Goal: Information Seeking & Learning: Check status

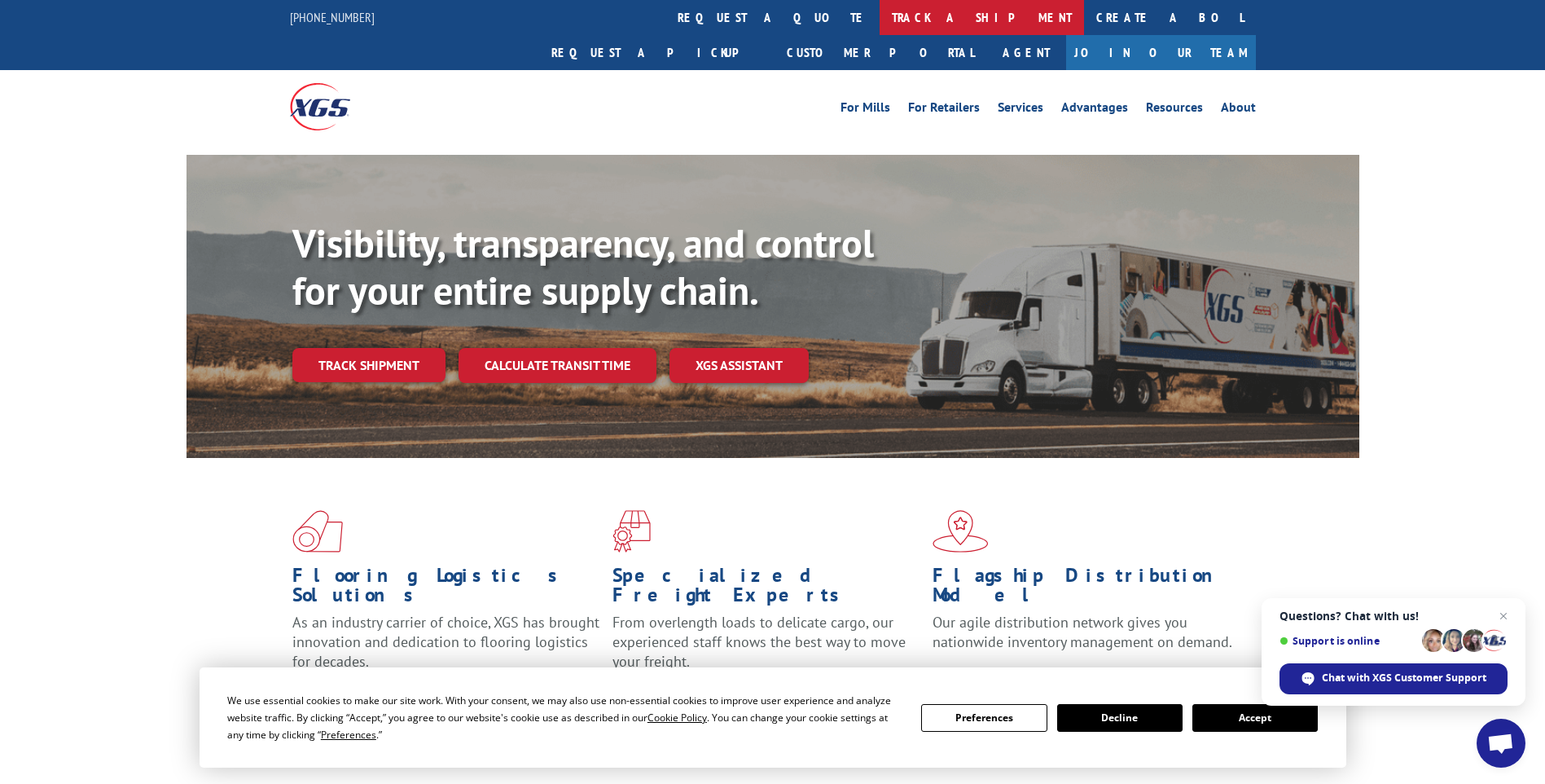
click at [880, 15] on link "track a shipment" at bounding box center [982, 17] width 204 height 35
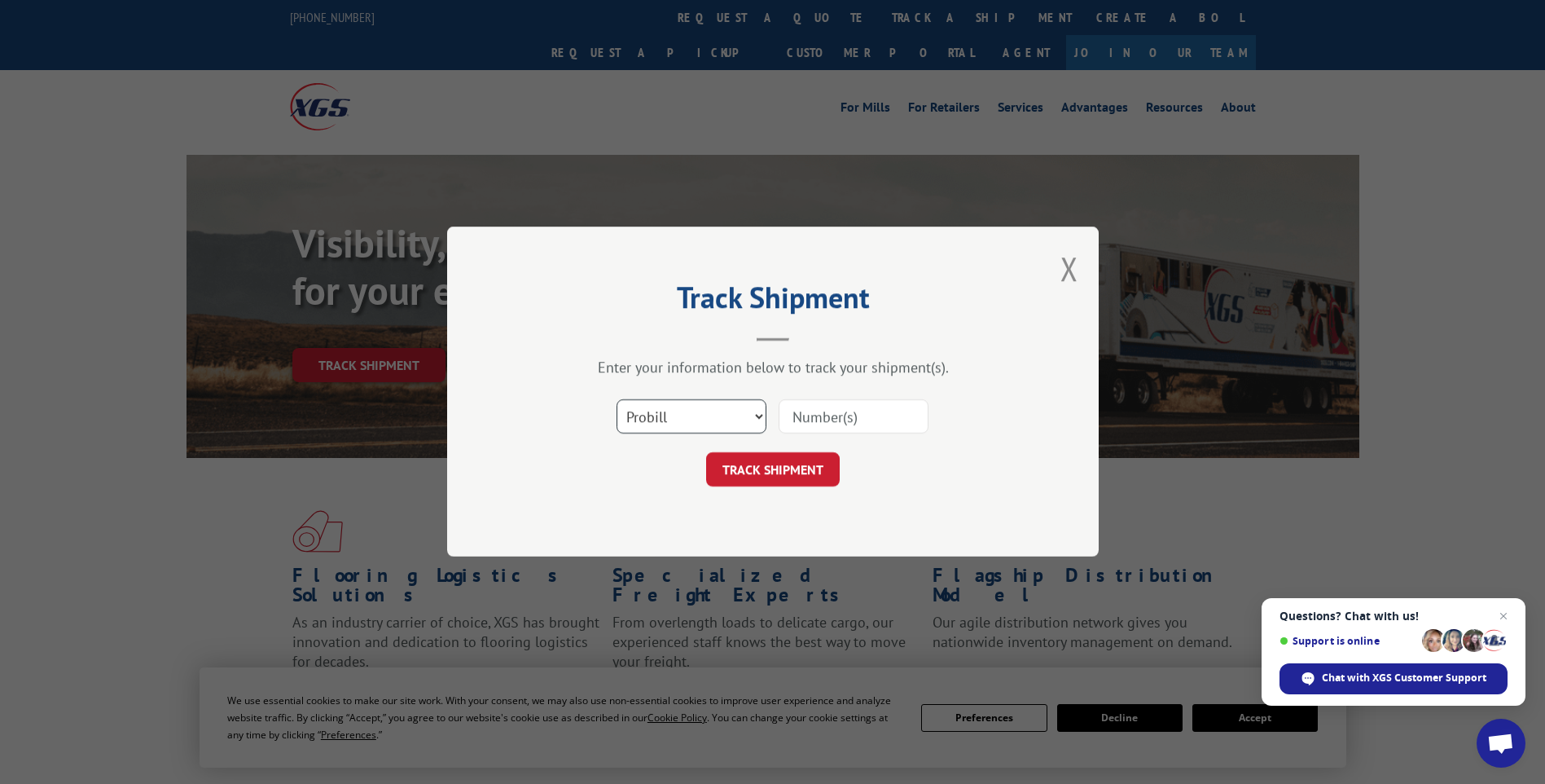
click at [672, 408] on select "Select category... Probill BOL PO" at bounding box center [691, 417] width 150 height 34
select select "po"
click at [617, 400] on select "Select category... Probill BOL PO" at bounding box center [691, 417] width 150 height 34
click at [811, 415] on input at bounding box center [854, 417] width 150 height 34
type input "TU006576"
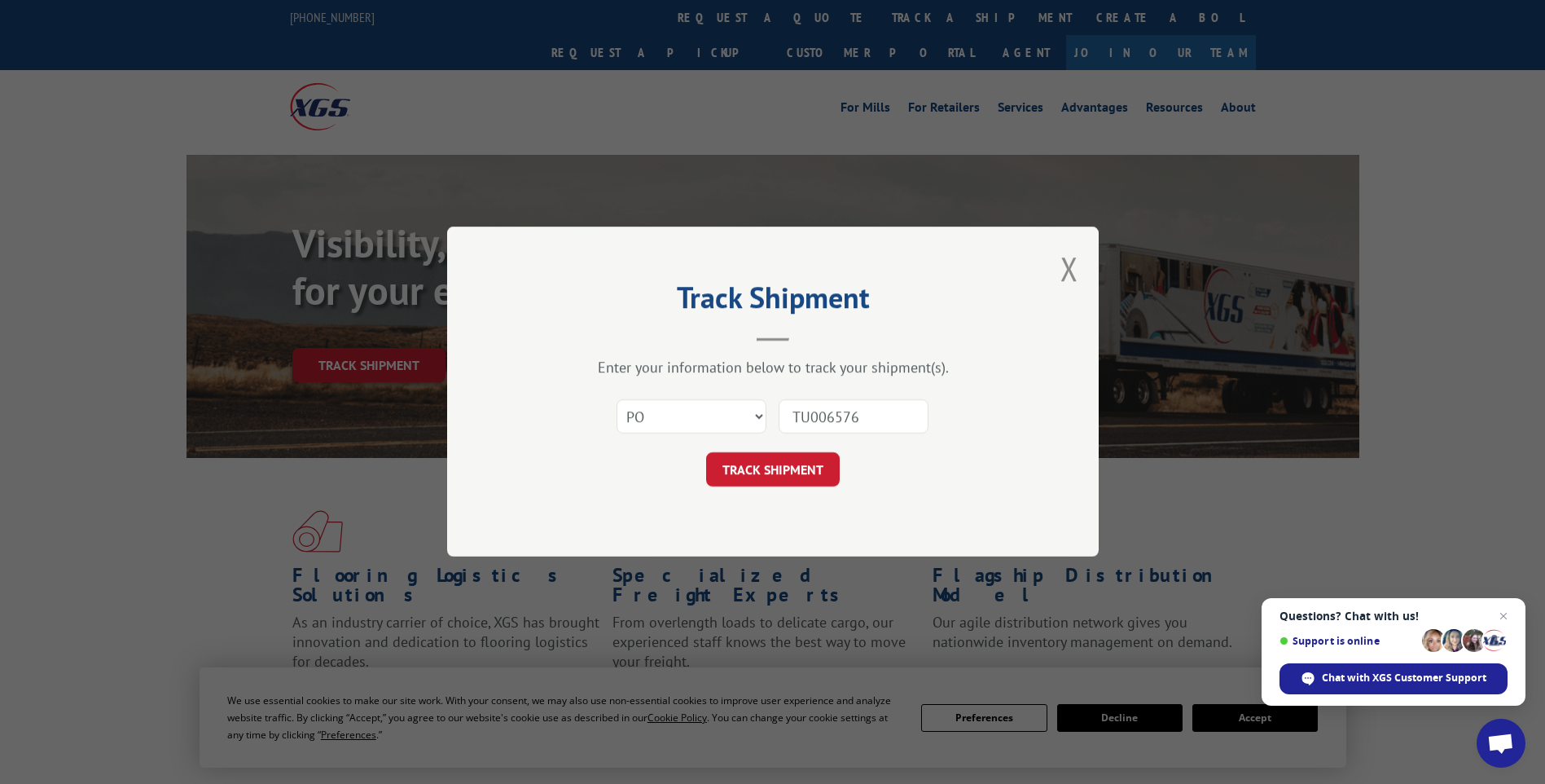
click button "TRACK SHIPMENT" at bounding box center [772, 470] width 134 height 34
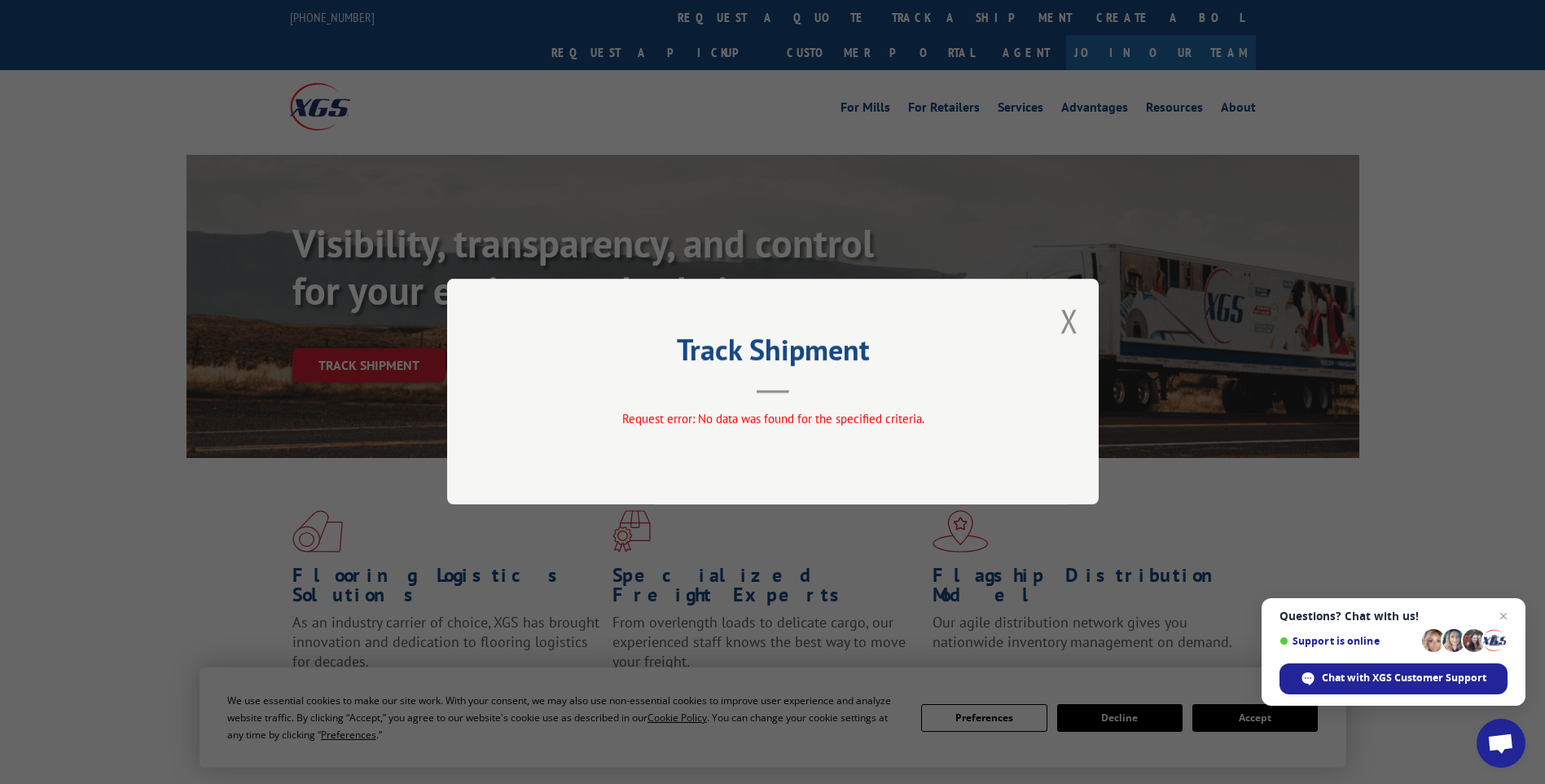
click at [1062, 330] on button "Close modal" at bounding box center [1070, 320] width 18 height 44
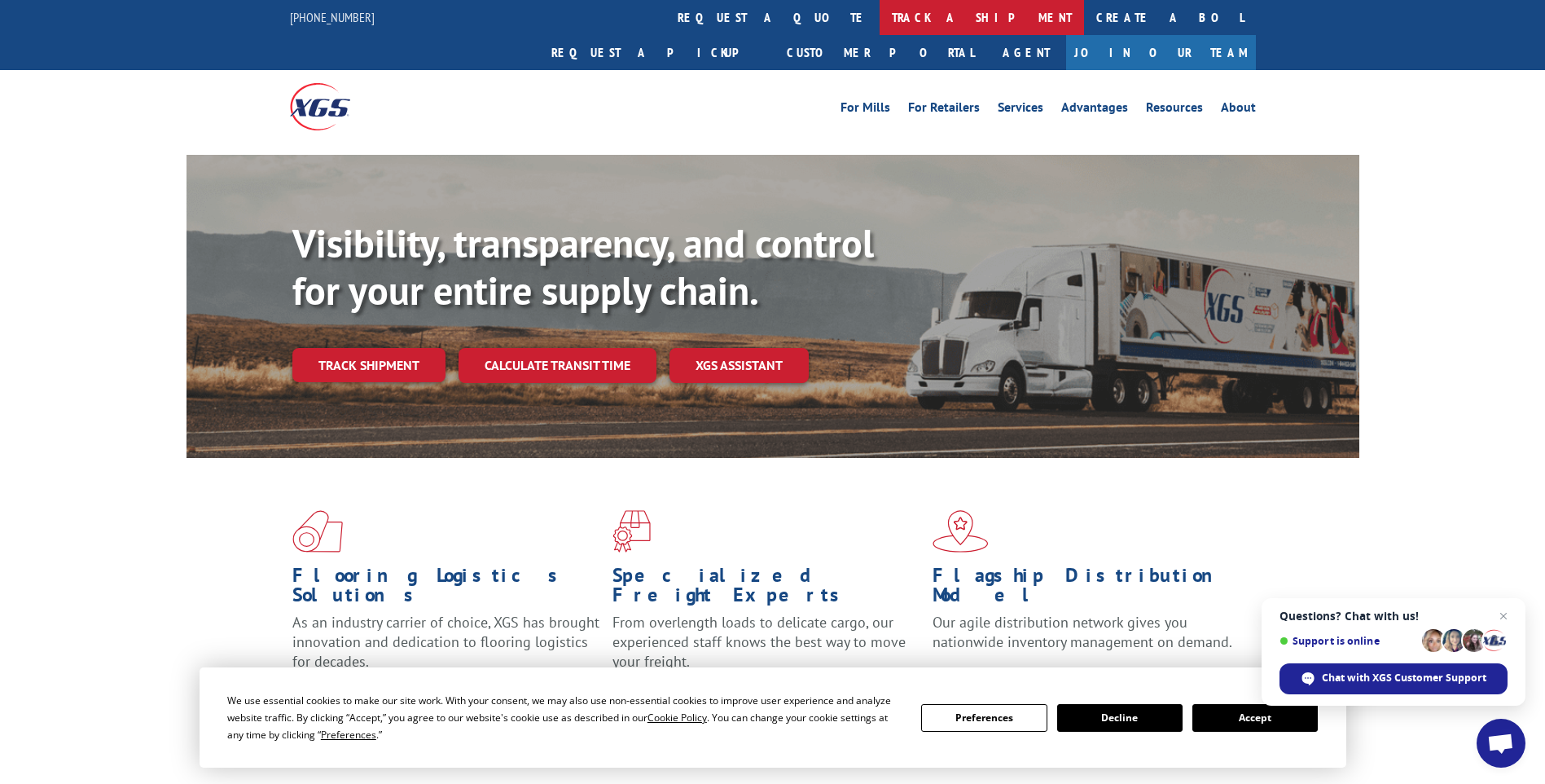
click at [880, 16] on link "track a shipment" at bounding box center [982, 17] width 204 height 35
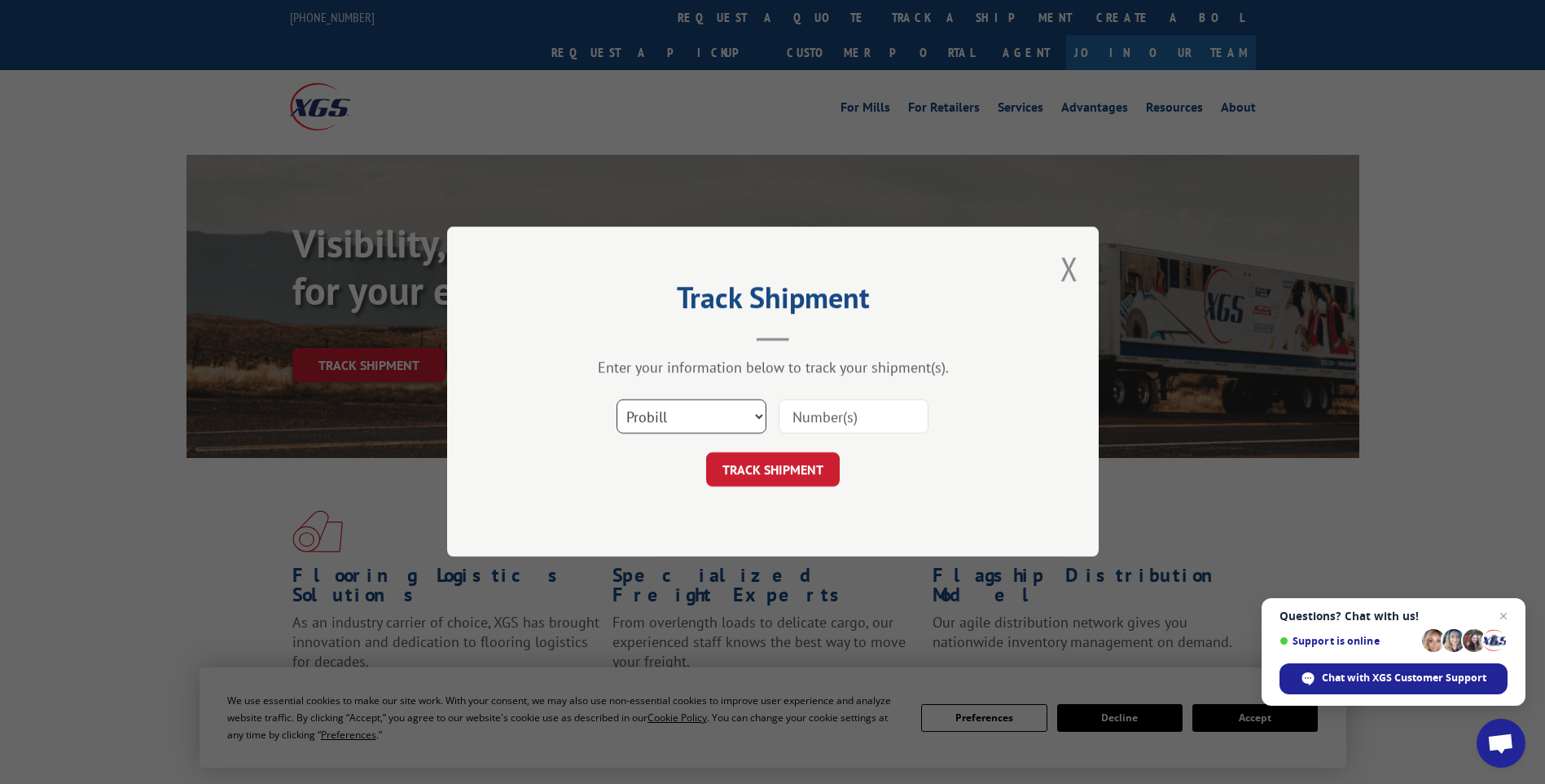
click at [670, 413] on select "Select category... Probill BOL PO" at bounding box center [691, 417] width 150 height 34
select select "po"
click at [617, 400] on select "Select category... Probill BOL PO" at bounding box center [691, 417] width 150 height 34
click at [820, 405] on input at bounding box center [854, 417] width 150 height 34
type input "TU006557"
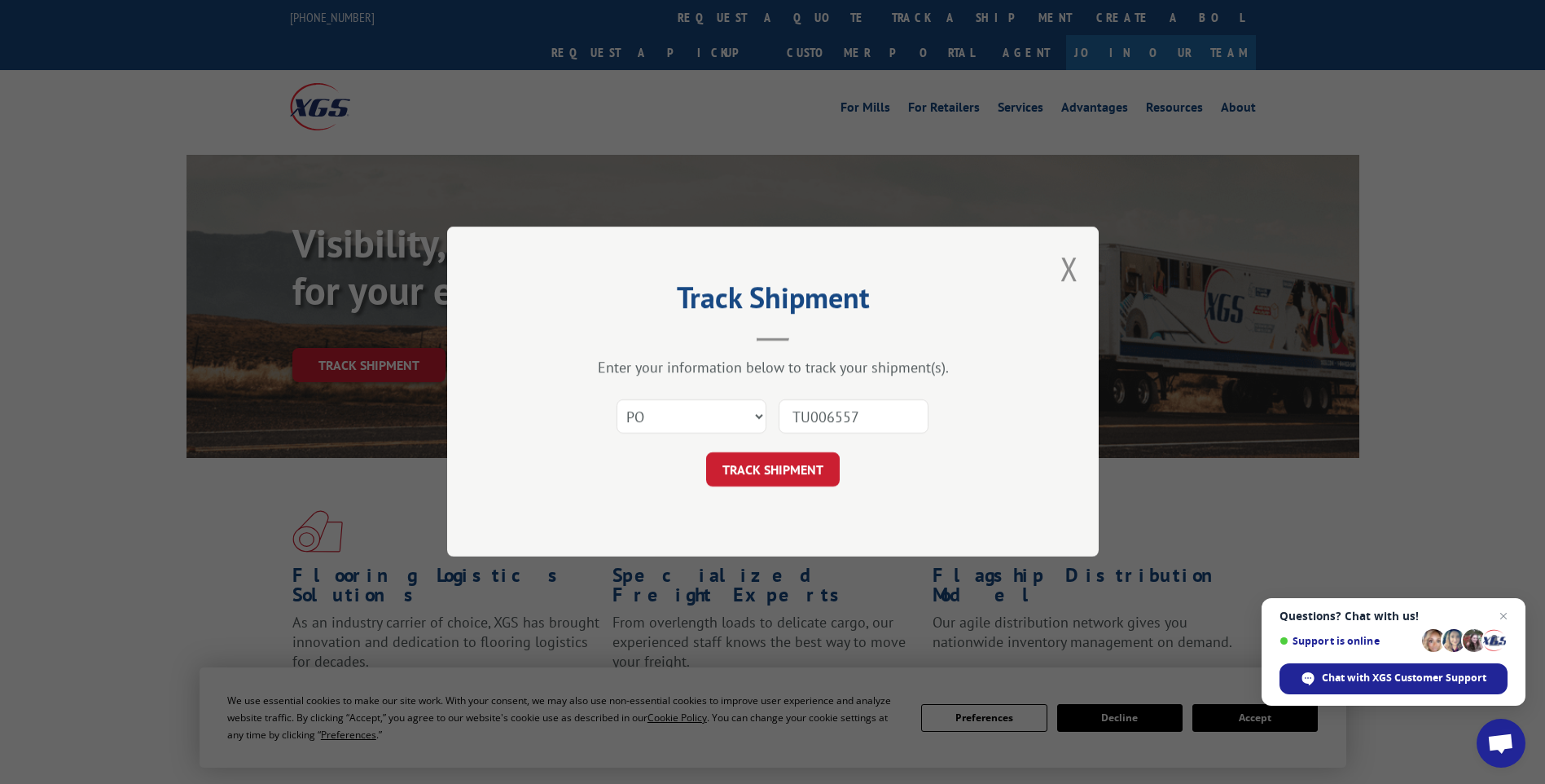
click button "TRACK SHIPMENT" at bounding box center [772, 470] width 134 height 34
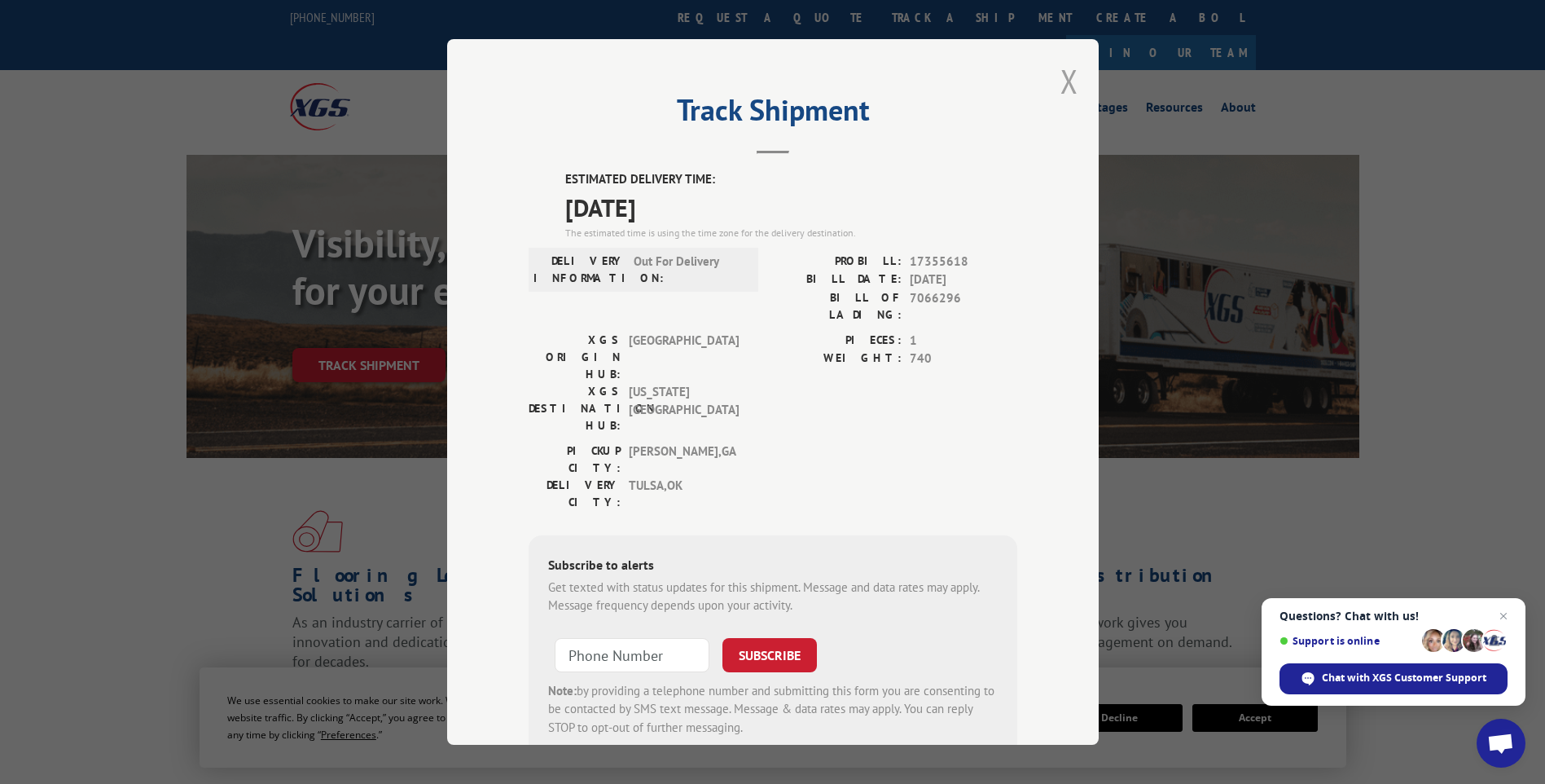
click at [1061, 77] on button "Close modal" at bounding box center [1070, 80] width 18 height 44
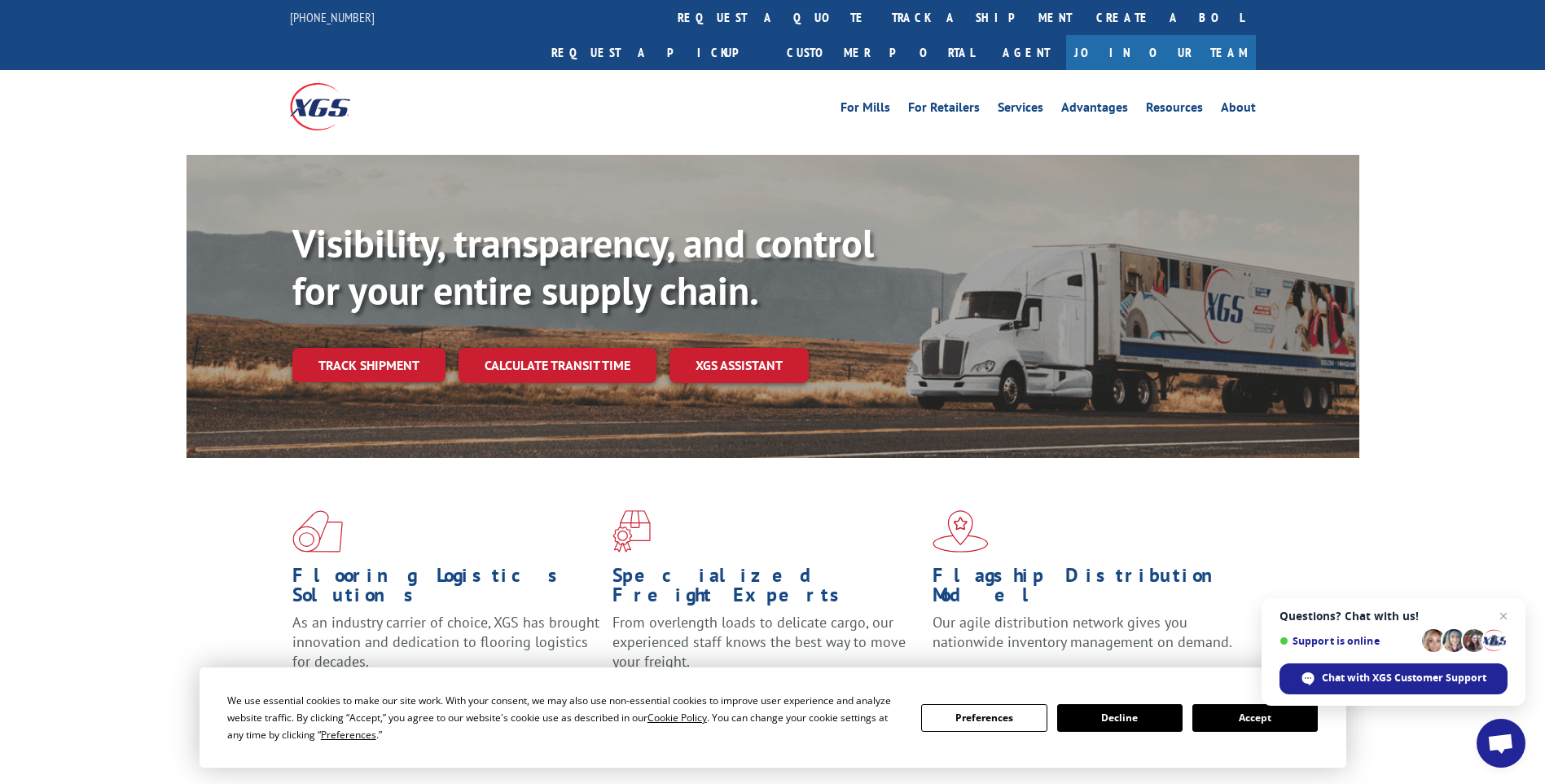
click at [880, 30] on link "track a shipment" at bounding box center [982, 17] width 204 height 35
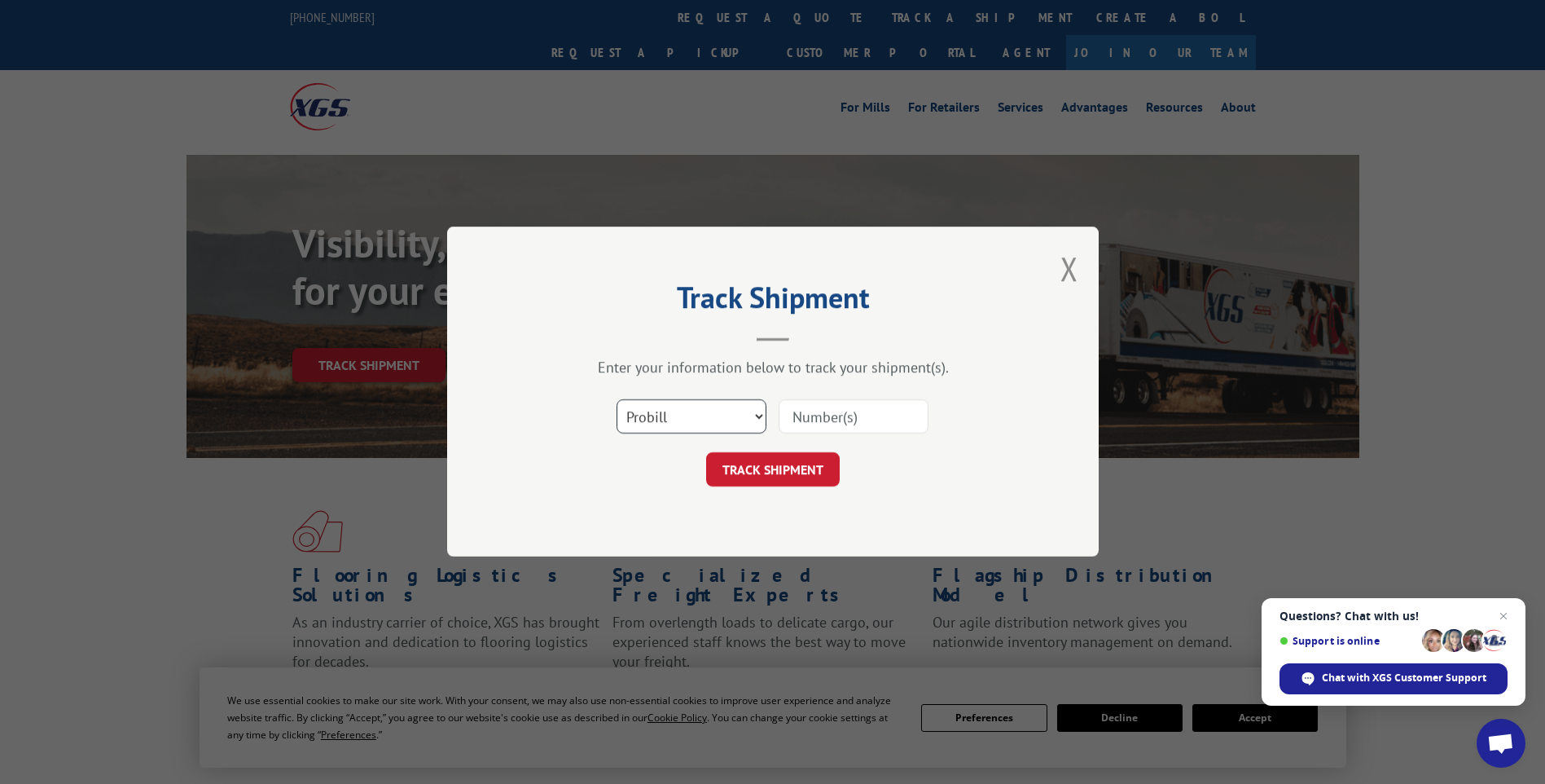
click at [664, 415] on select "Select category... Probill BOL PO" at bounding box center [691, 417] width 150 height 34
select select "po"
click at [617, 400] on select "Select category... Probill BOL PO" at bounding box center [691, 417] width 150 height 34
click at [846, 418] on input at bounding box center [854, 417] width 150 height 34
type input "TU006440"
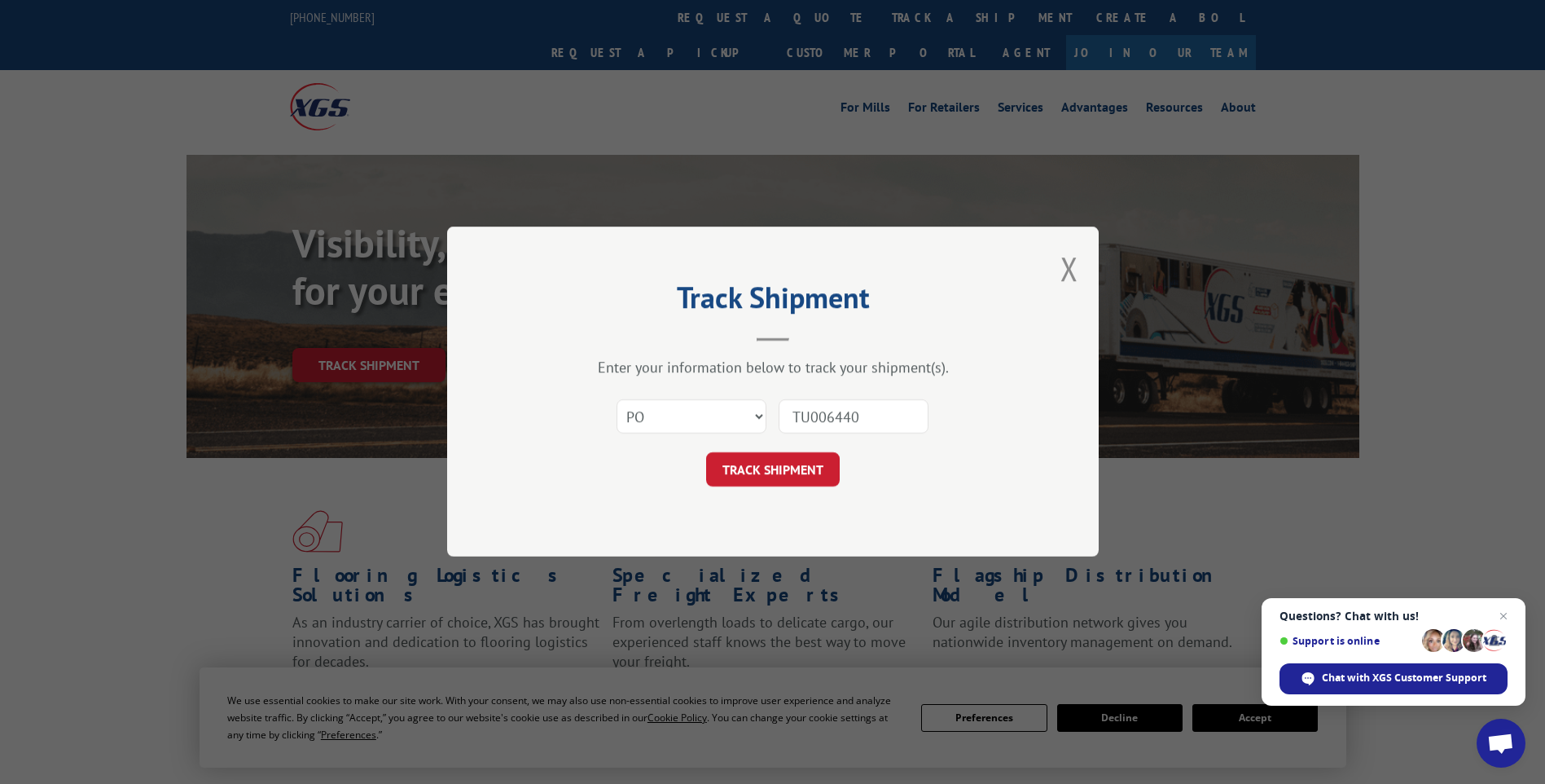
click button "TRACK SHIPMENT" at bounding box center [772, 470] width 134 height 34
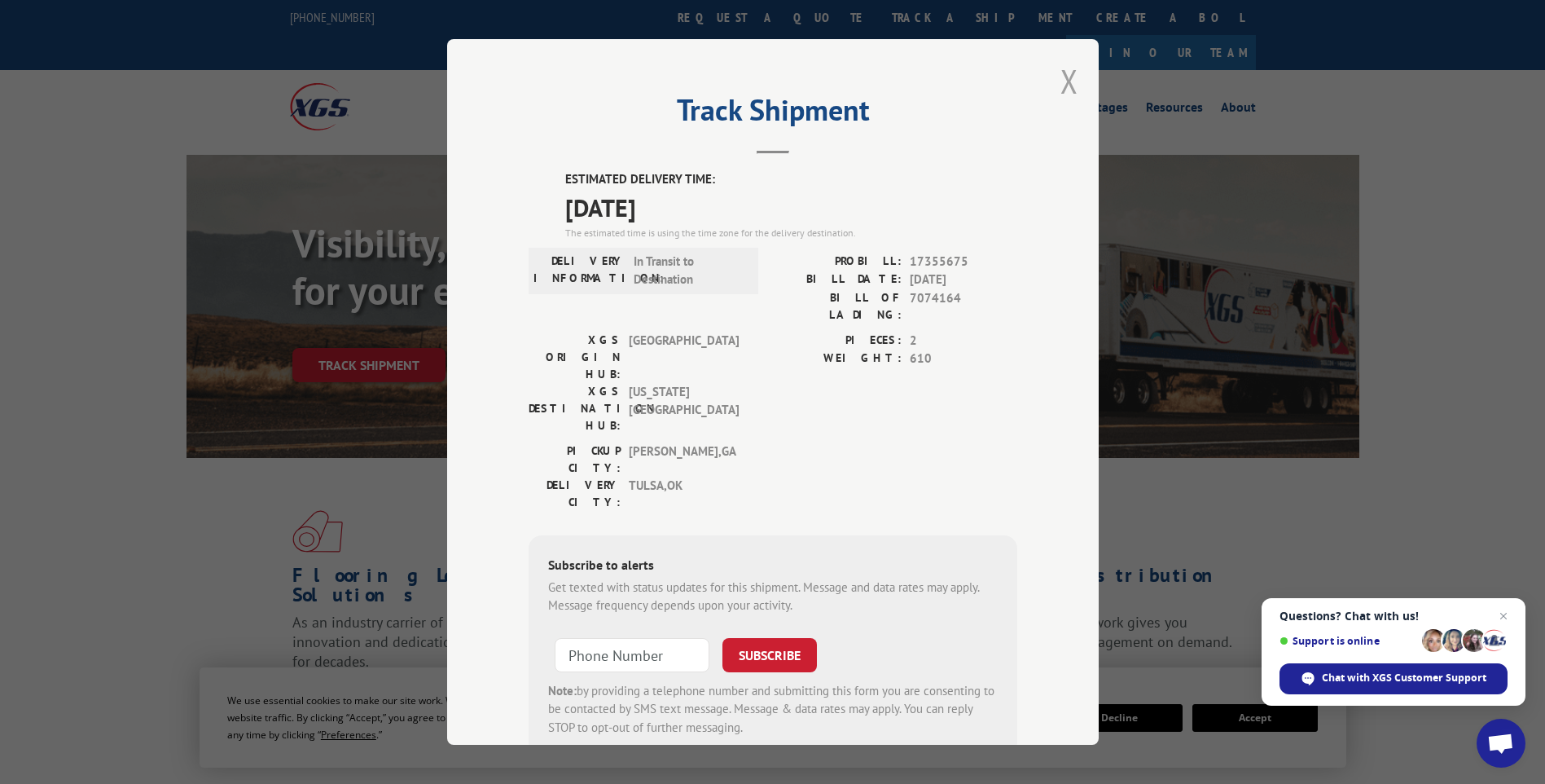
click at [1066, 83] on button "Close modal" at bounding box center [1070, 80] width 18 height 44
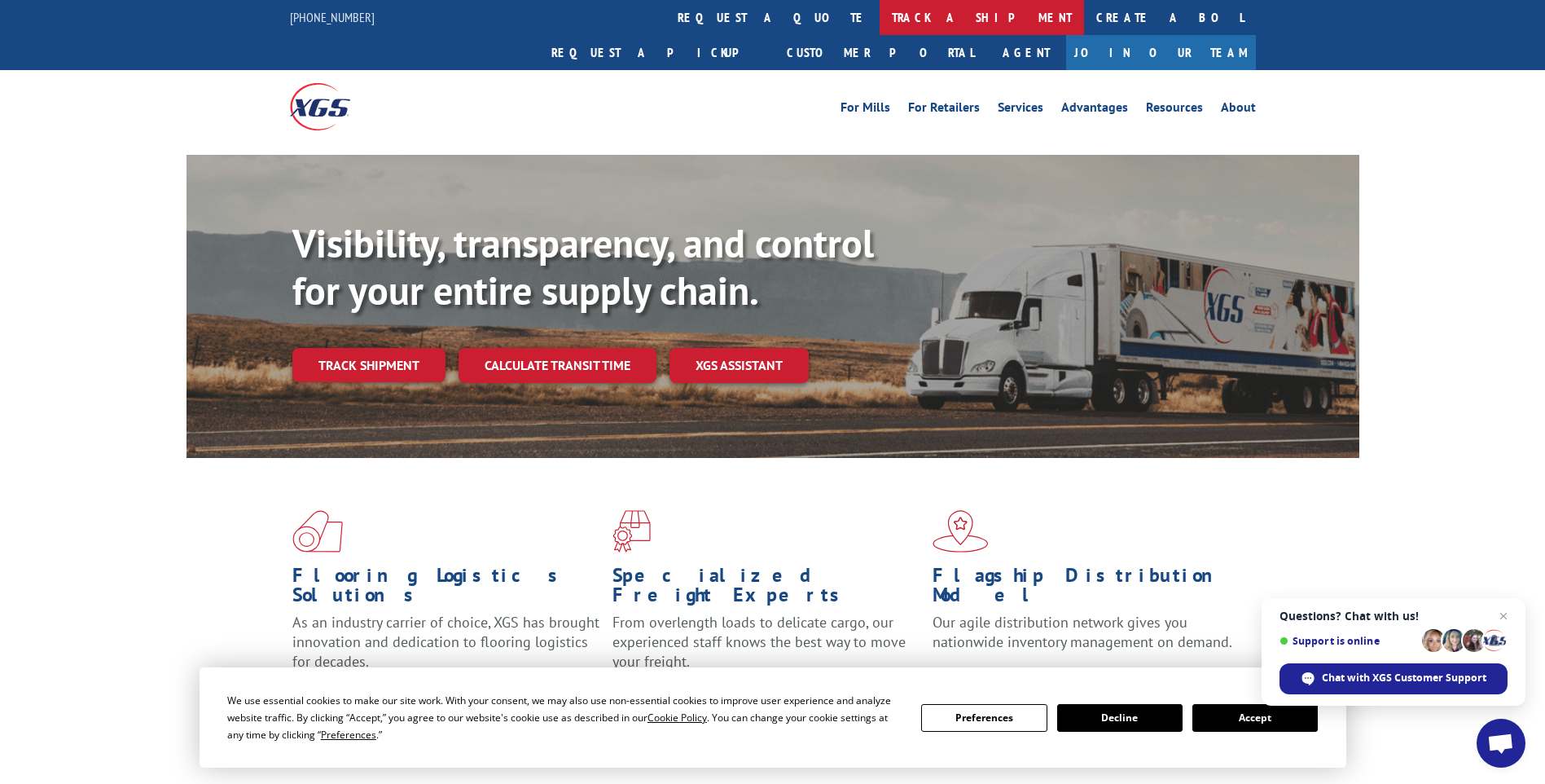
click at [880, 15] on link "track a shipment" at bounding box center [982, 17] width 204 height 35
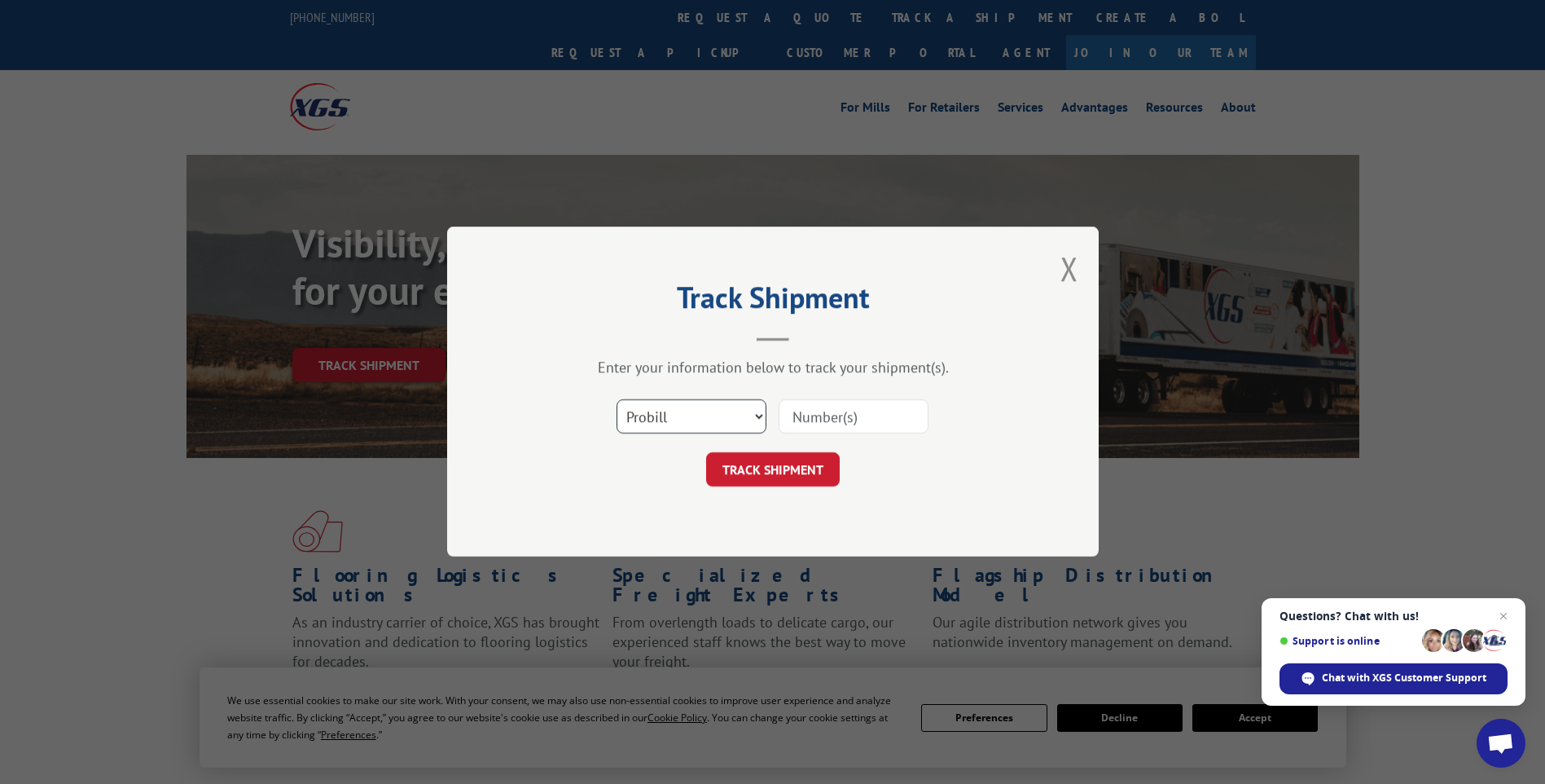
click at [666, 418] on select "Select category... Probill BOL PO" at bounding box center [691, 417] width 150 height 34
select select "po"
click at [617, 400] on select "Select category... Probill BOL PO" at bounding box center [691, 417] width 150 height 34
click at [849, 420] on input at bounding box center [854, 417] width 150 height 34
type input "TU006583"
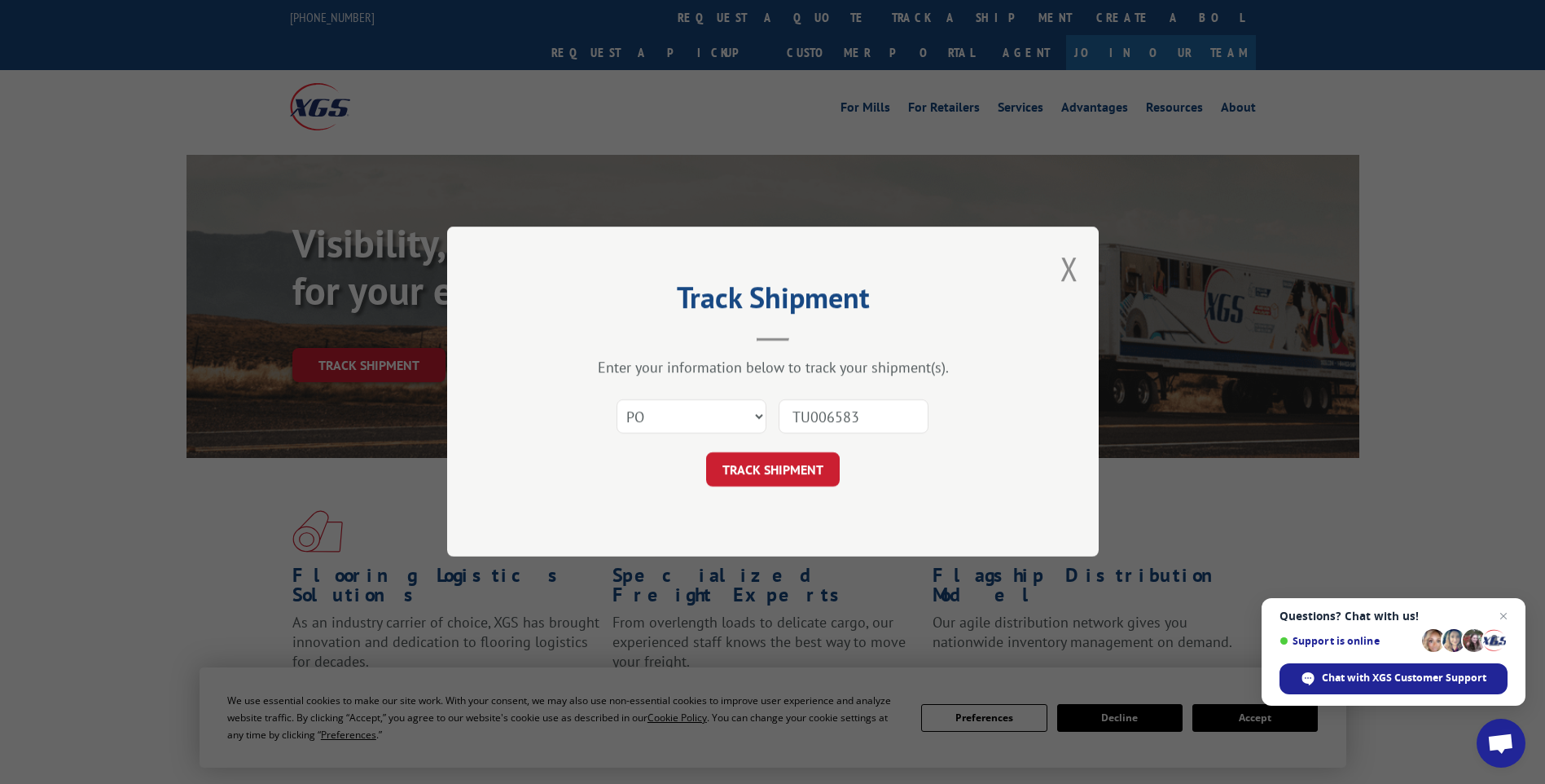
click button "TRACK SHIPMENT" at bounding box center [772, 470] width 134 height 34
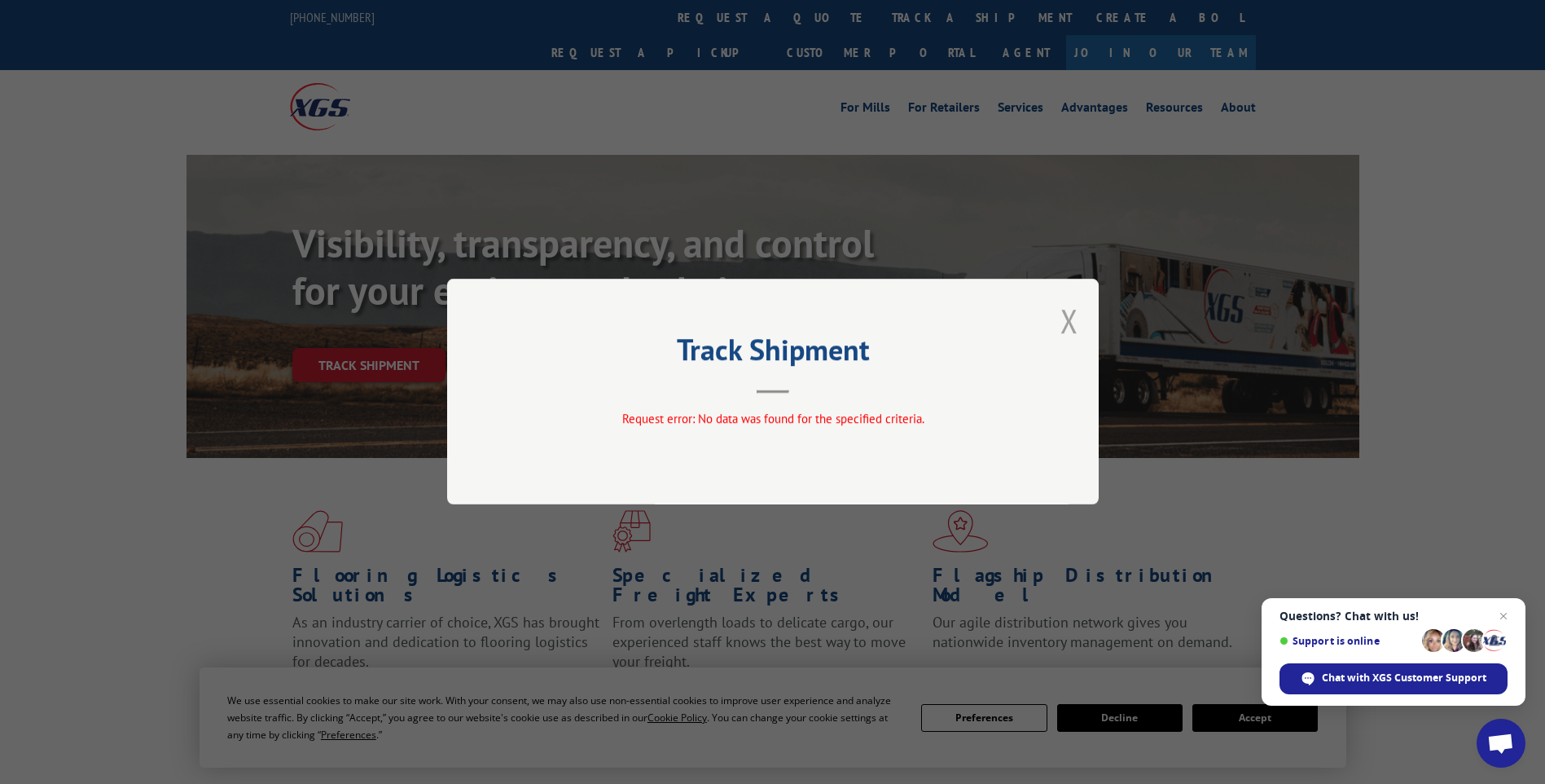
click at [1071, 320] on button "Close modal" at bounding box center [1070, 320] width 18 height 44
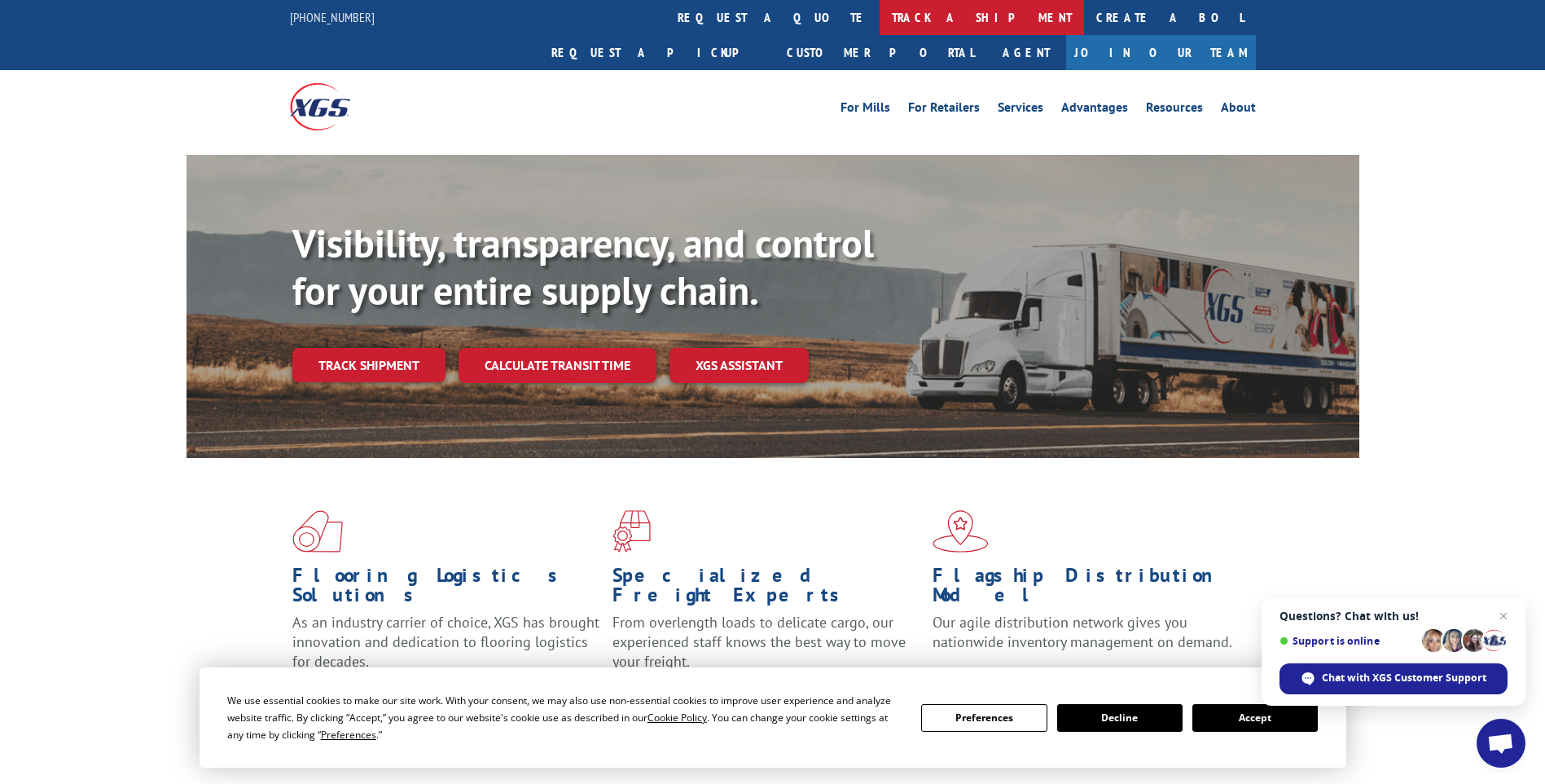
click at [880, 20] on link "track a shipment" at bounding box center [982, 17] width 204 height 35
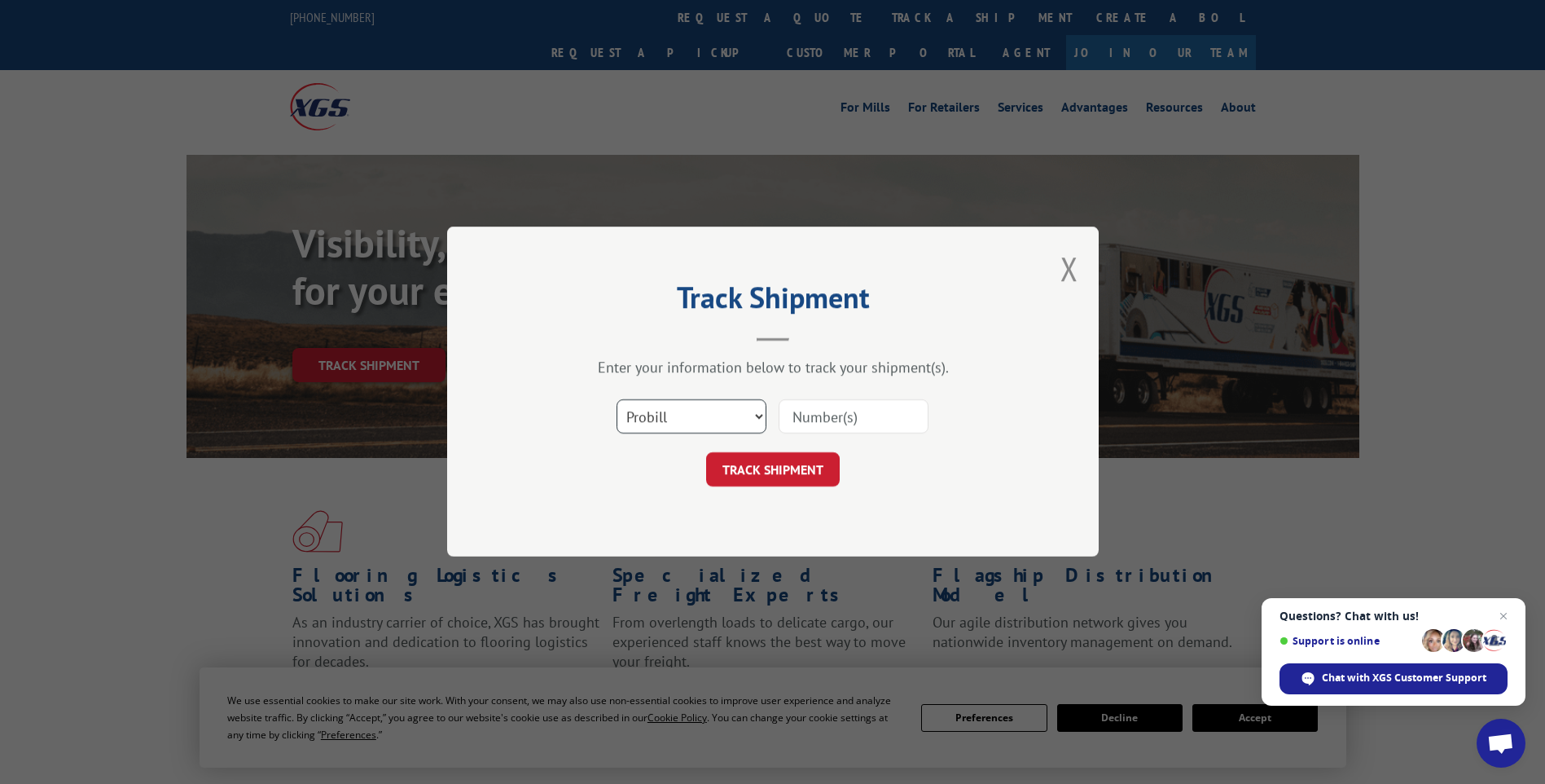
click at [667, 415] on select "Select category... Probill BOL PO" at bounding box center [691, 417] width 150 height 34
select select "po"
click at [617, 400] on select "Select category... Probill BOL PO" at bounding box center [691, 417] width 150 height 34
click at [797, 419] on input at bounding box center [854, 417] width 150 height 34
type input "TU006590"
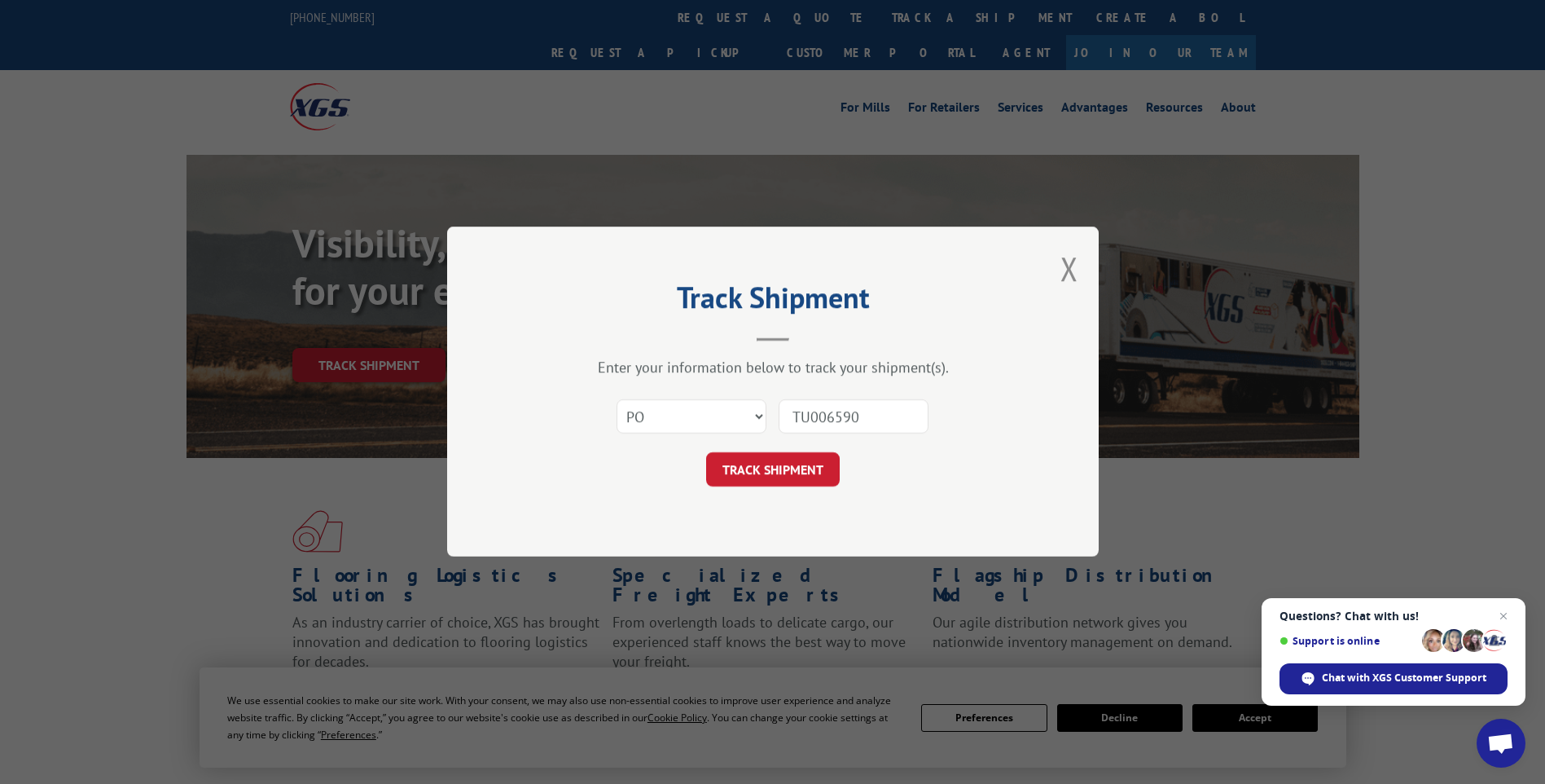
click button "TRACK SHIPMENT" at bounding box center [772, 470] width 134 height 34
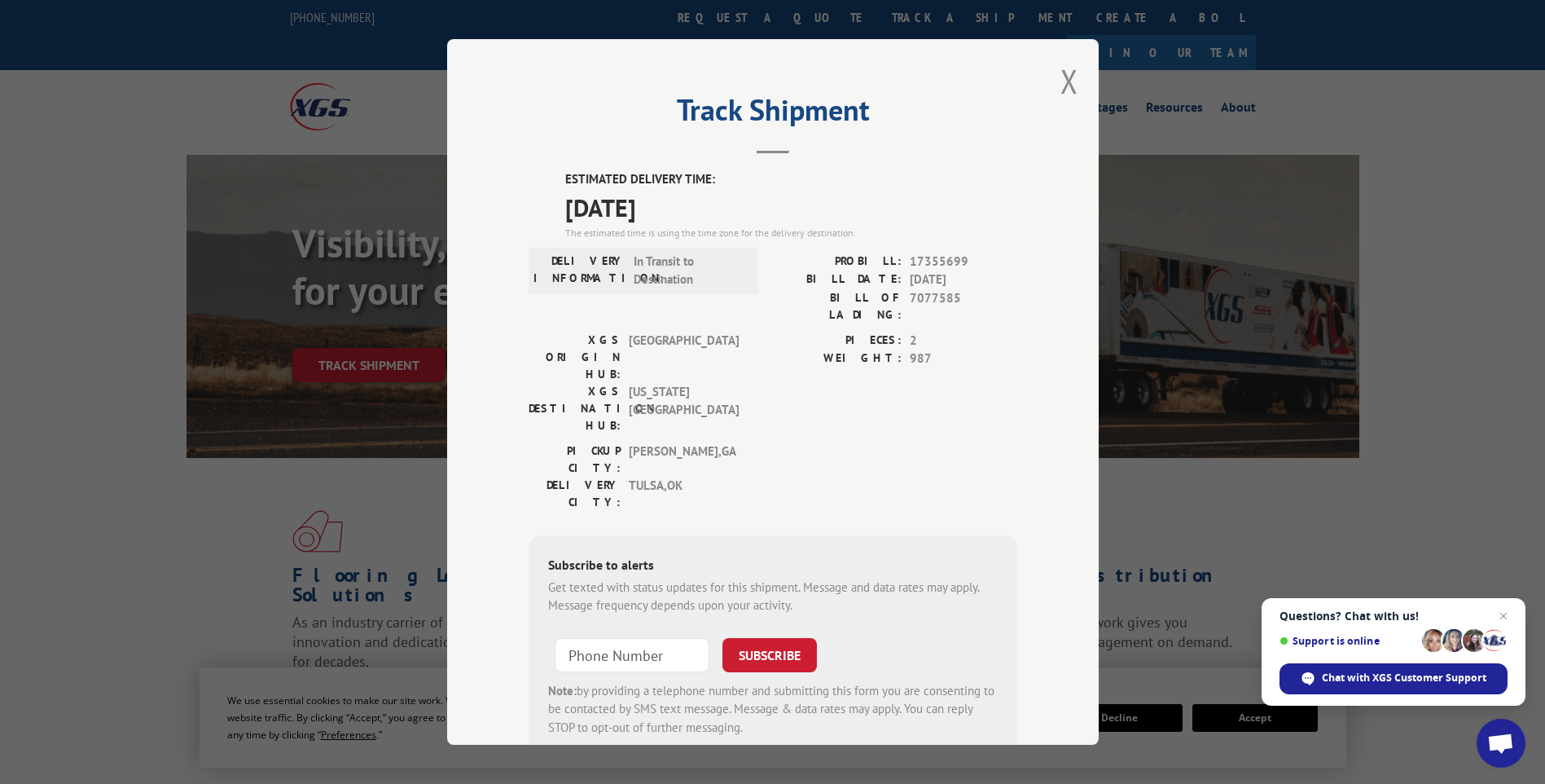
click at [928, 295] on span "7077585" at bounding box center [963, 306] width 108 height 34
copy span "7077585"
click at [1061, 85] on button "Close modal" at bounding box center [1070, 80] width 18 height 44
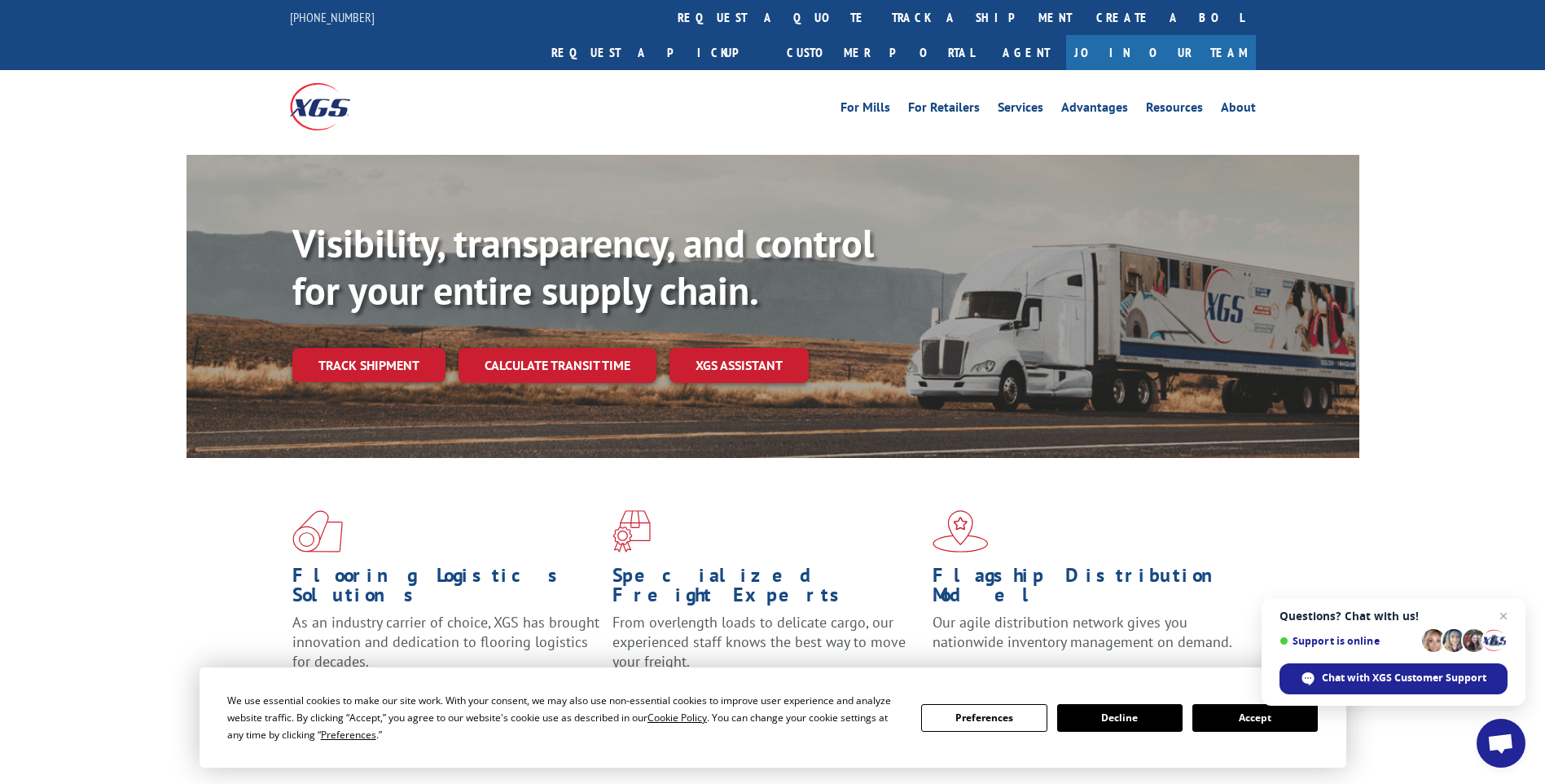
drag, startPoint x: 716, startPoint y: 18, endPoint x: 719, endPoint y: 26, distance: 8.5
click at [880, 18] on link "track a shipment" at bounding box center [982, 17] width 204 height 35
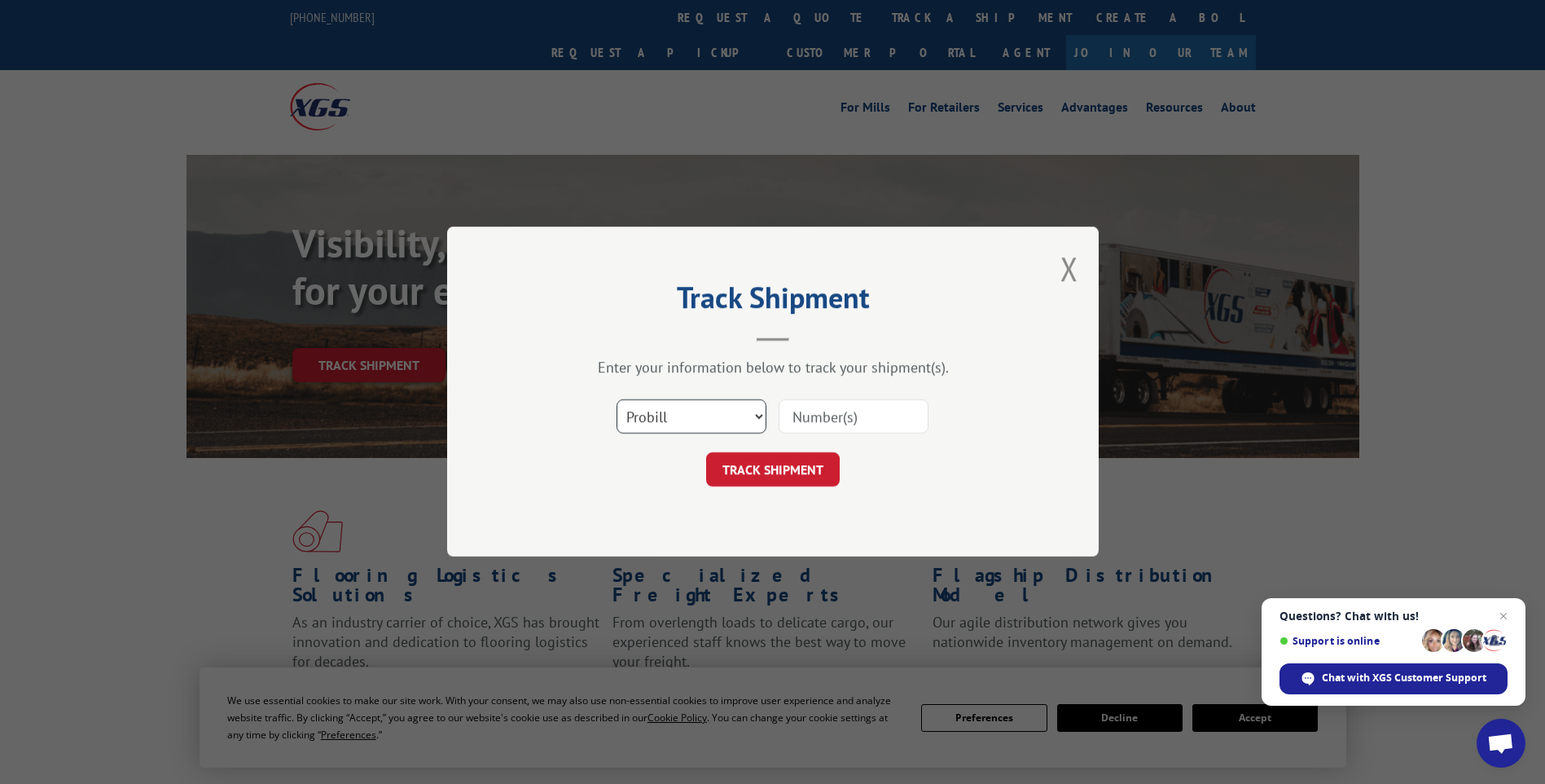
click at [667, 420] on select "Select category... Probill BOL PO" at bounding box center [691, 417] width 150 height 34
select select "po"
click at [617, 400] on select "Select category... Probill BOL PO" at bounding box center [691, 417] width 150 height 34
click at [841, 425] on input at bounding box center [854, 417] width 150 height 34
type input "TU006607"
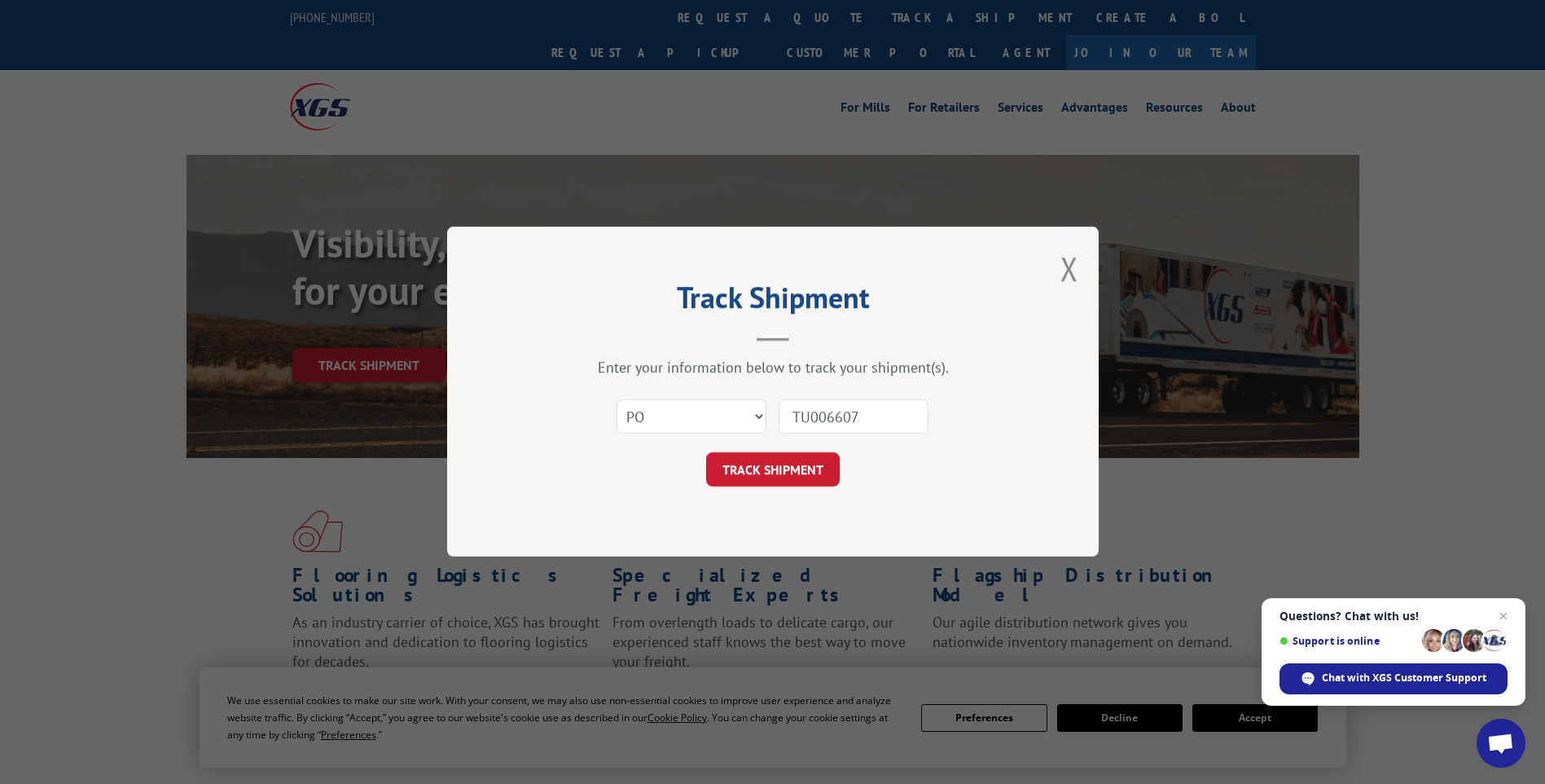
click button "TRACK SHIPMENT" at bounding box center [772, 470] width 134 height 34
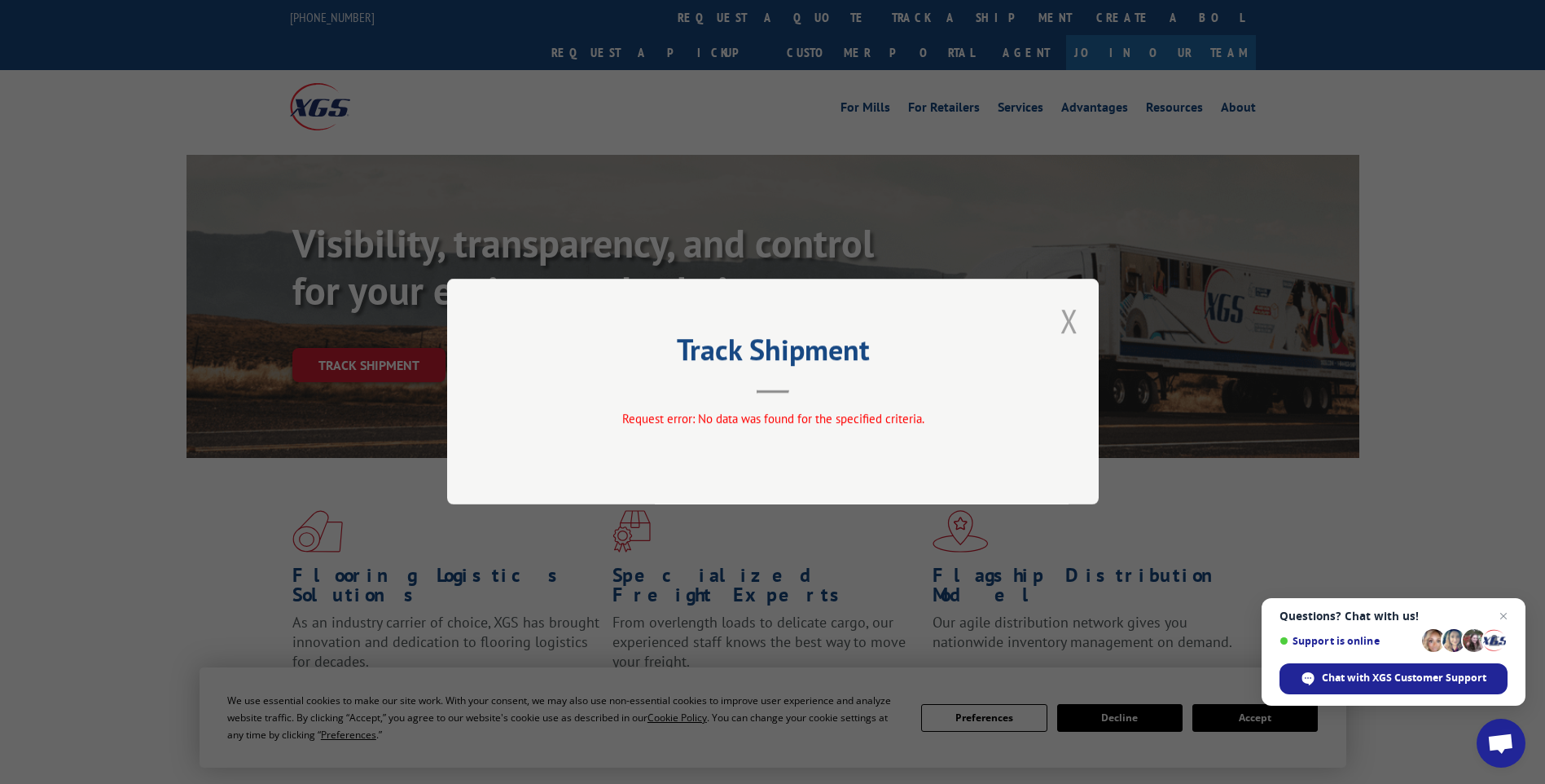
click at [1069, 320] on button "Close modal" at bounding box center [1070, 320] width 18 height 44
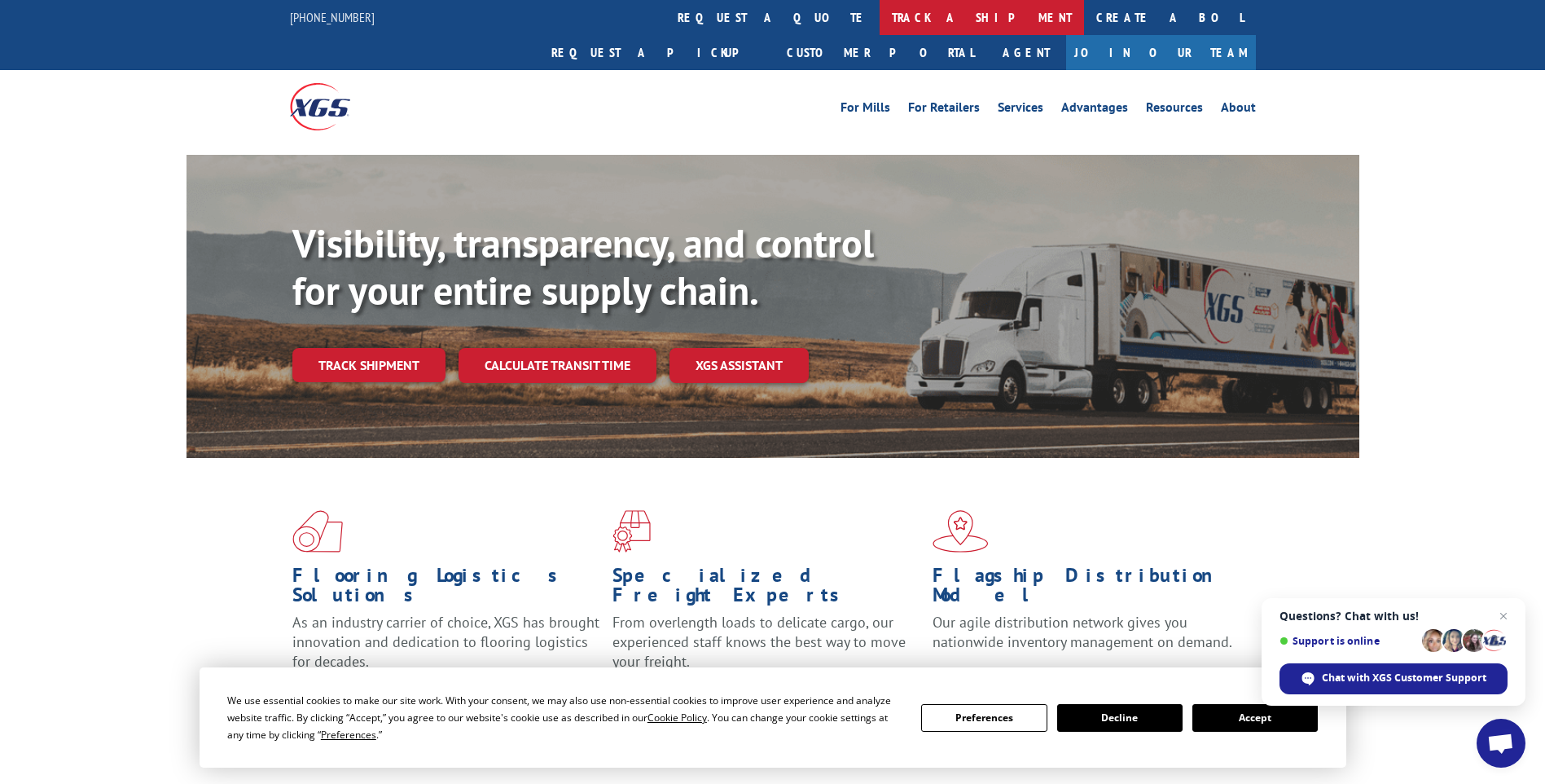
click at [880, 20] on link "track a shipment" at bounding box center [982, 17] width 204 height 35
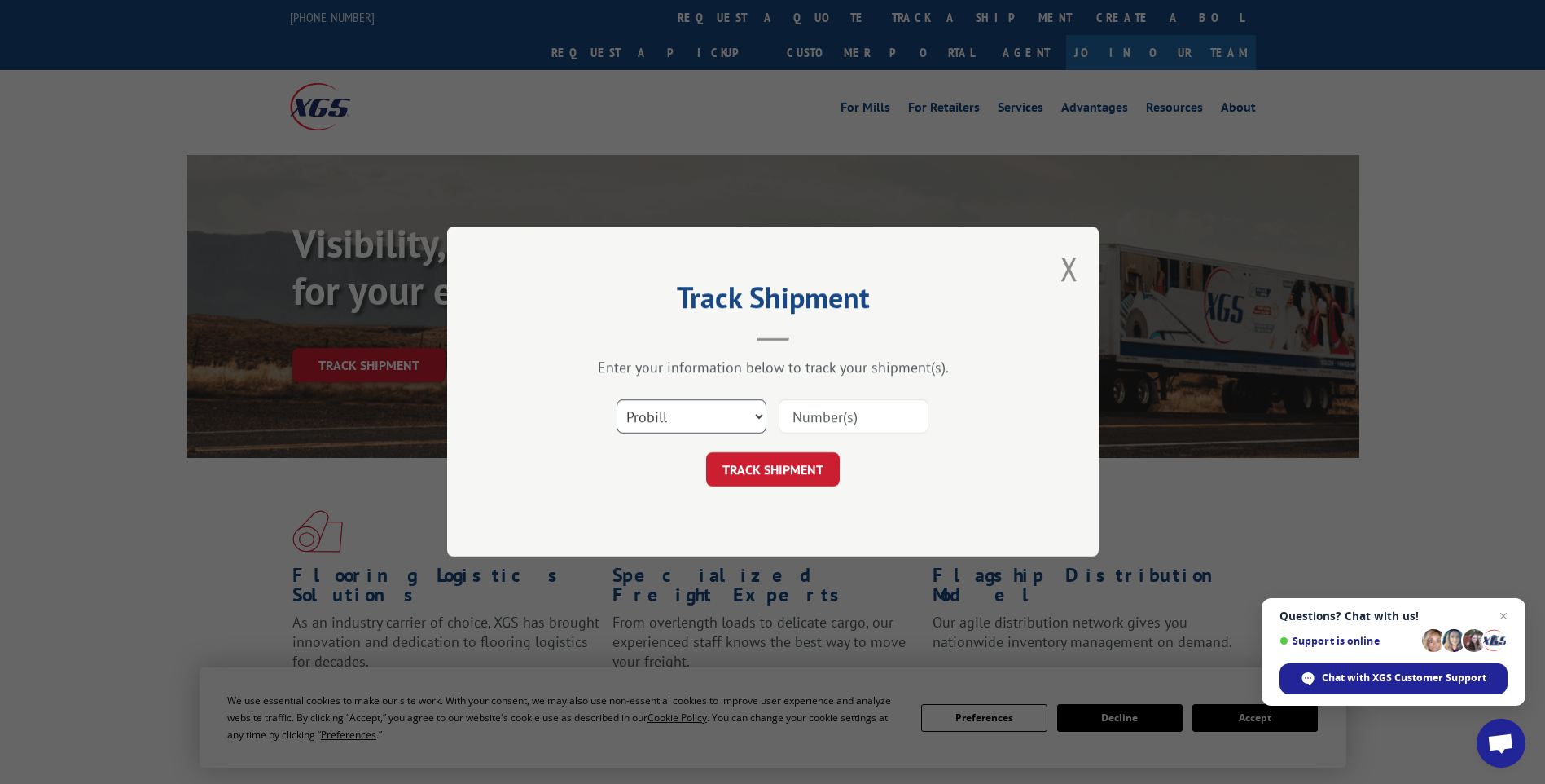
click at [672, 419] on select "Select category... Probill BOL PO" at bounding box center [691, 417] width 150 height 34
select select "po"
click at [617, 400] on select "Select category... Probill BOL PO" at bounding box center [691, 417] width 150 height 34
click at [803, 413] on input at bounding box center [854, 417] width 150 height 34
type input "TU006604"
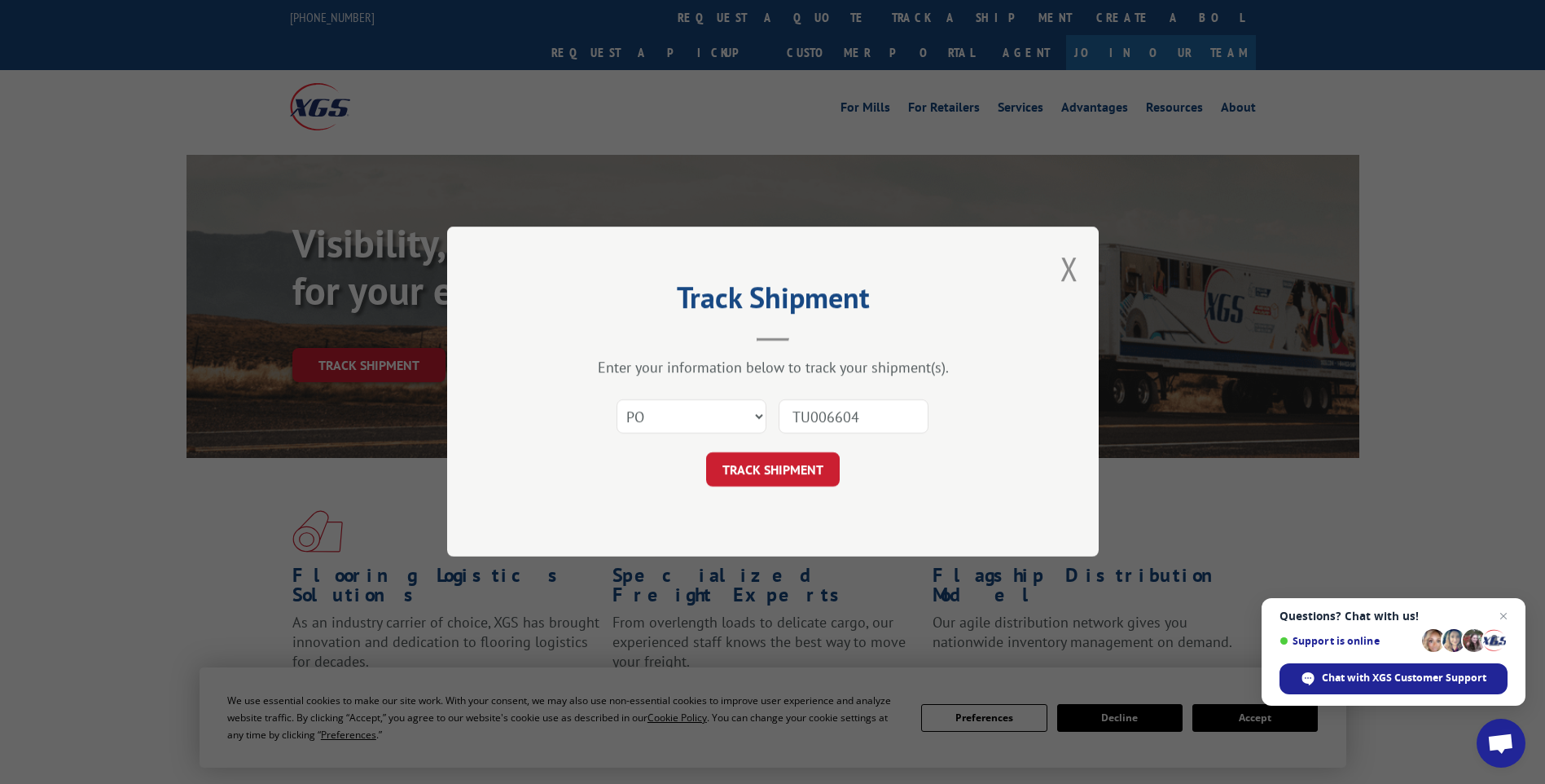
click button "TRACK SHIPMENT" at bounding box center [772, 470] width 134 height 34
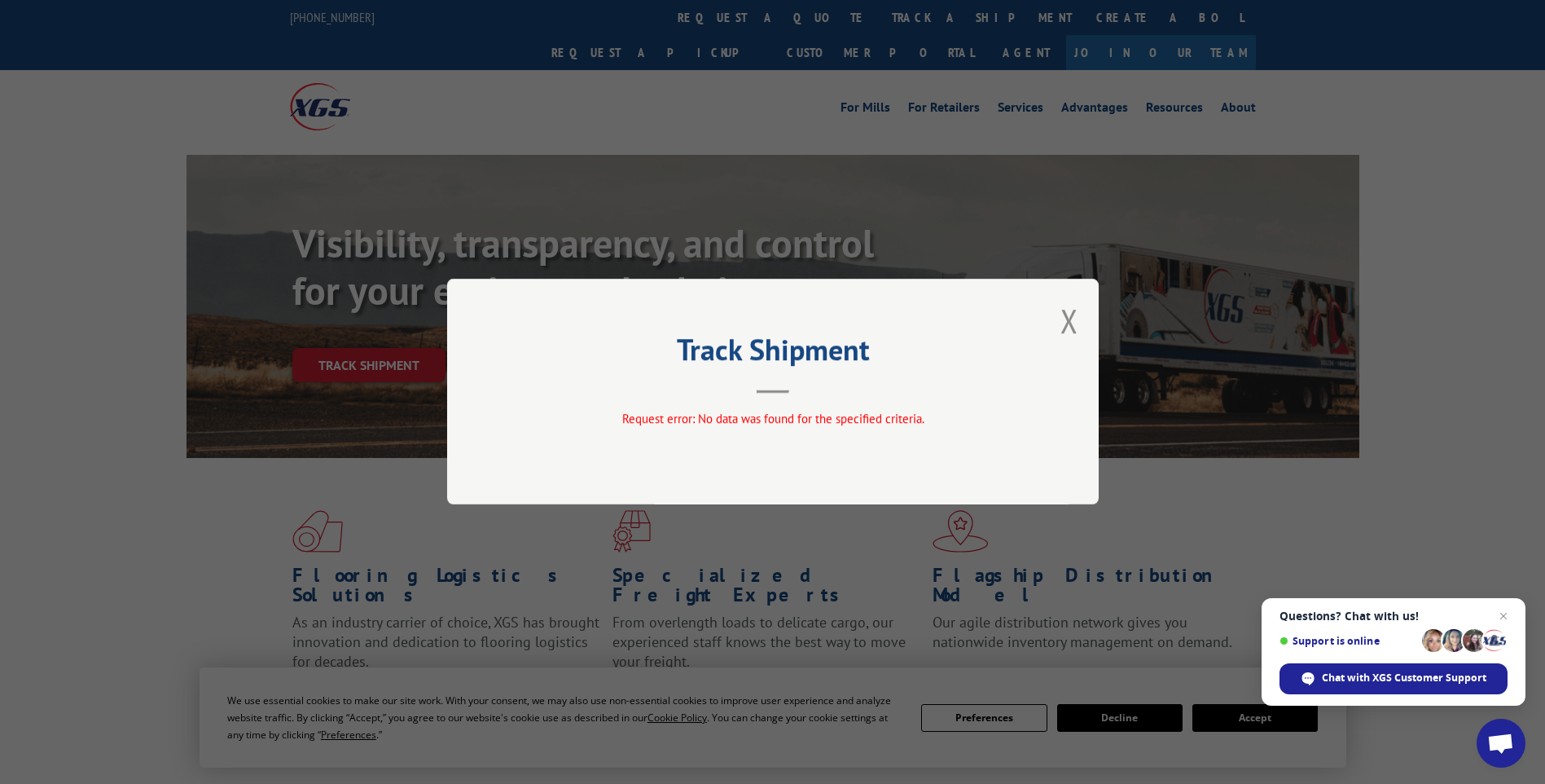
drag, startPoint x: 1073, startPoint y: 327, endPoint x: 1167, endPoint y: 349, distance: 96.5
click at [1074, 326] on button "Close modal" at bounding box center [1070, 320] width 18 height 44
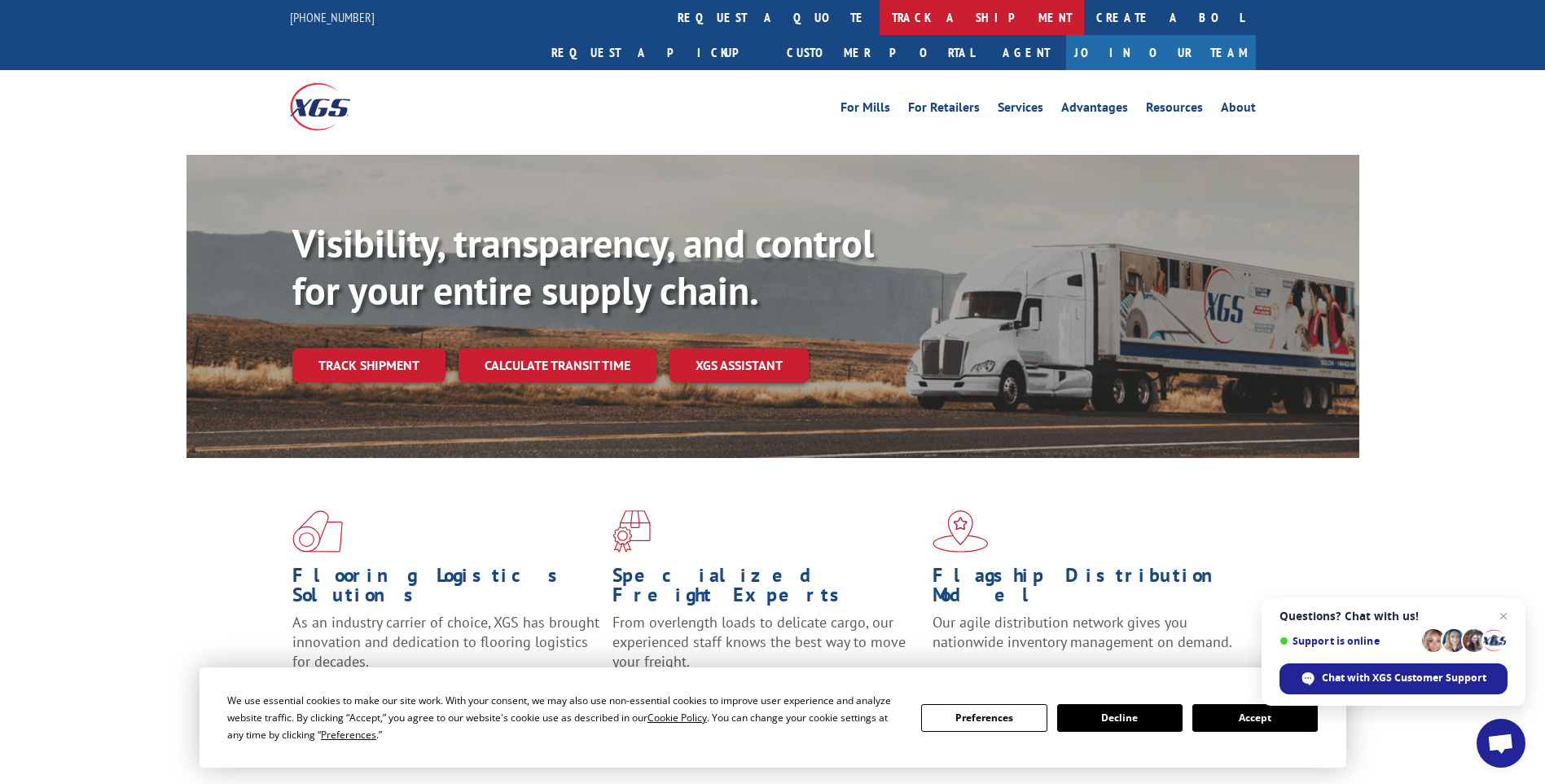
click at [880, 7] on link "track a shipment" at bounding box center [982, 17] width 204 height 35
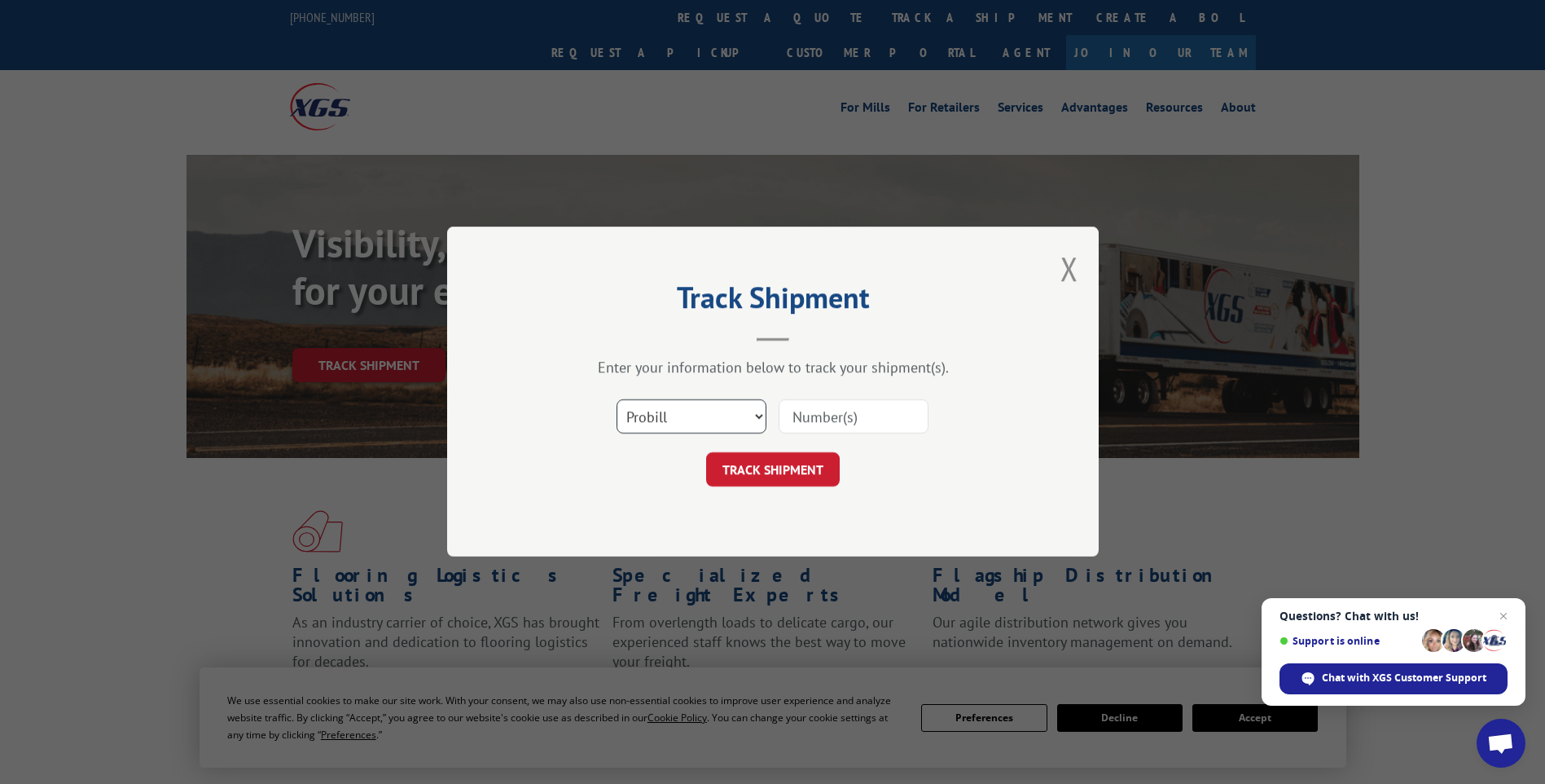
click at [662, 429] on select "Select category... Probill BOL PO" at bounding box center [691, 417] width 150 height 34
select select "po"
click at [617, 400] on select "Select category... Probill BOL PO" at bounding box center [691, 417] width 150 height 34
click at [813, 420] on input at bounding box center [854, 417] width 150 height 34
type input "TU006024"
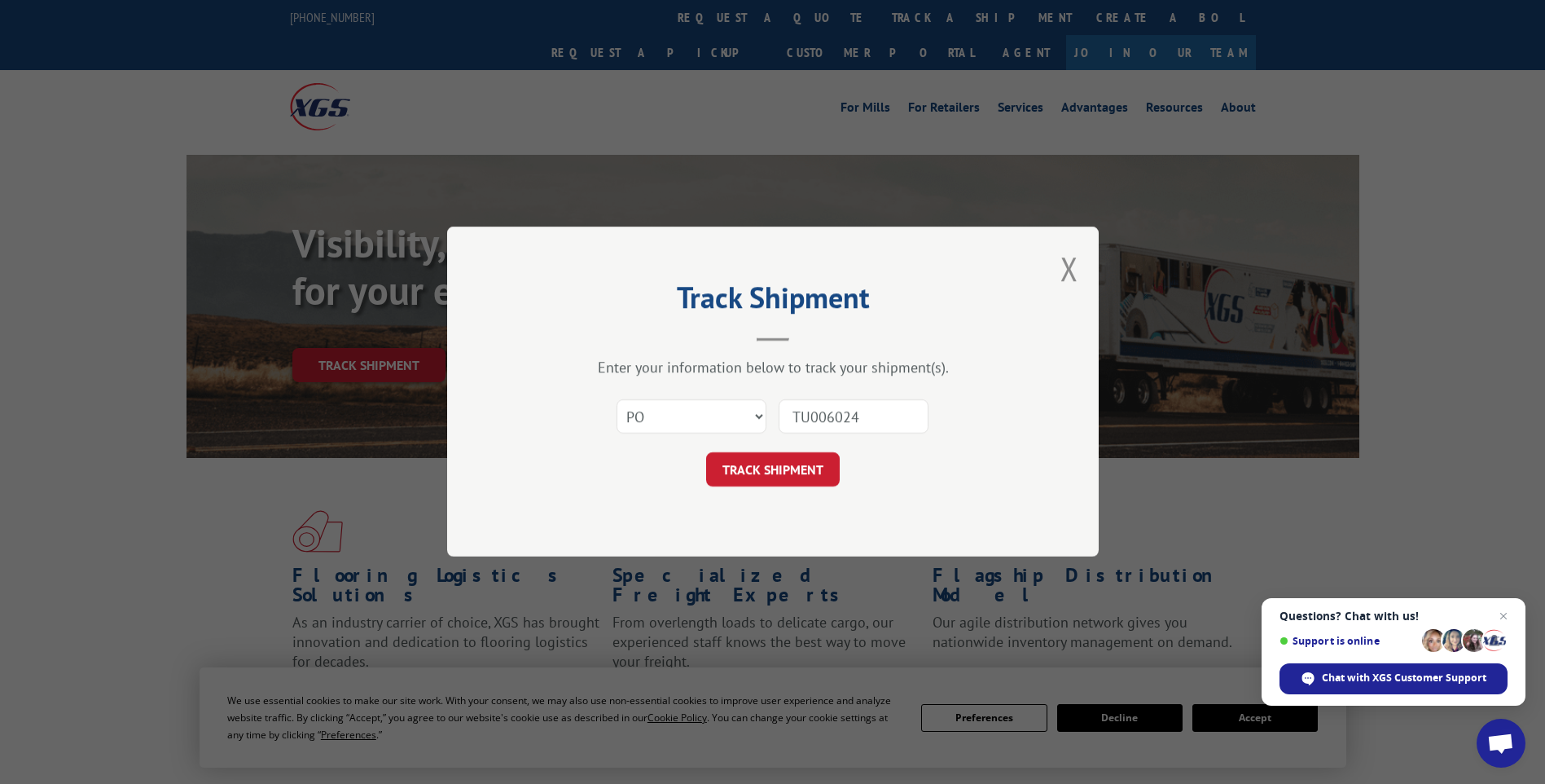
click button "TRACK SHIPMENT" at bounding box center [772, 470] width 134 height 34
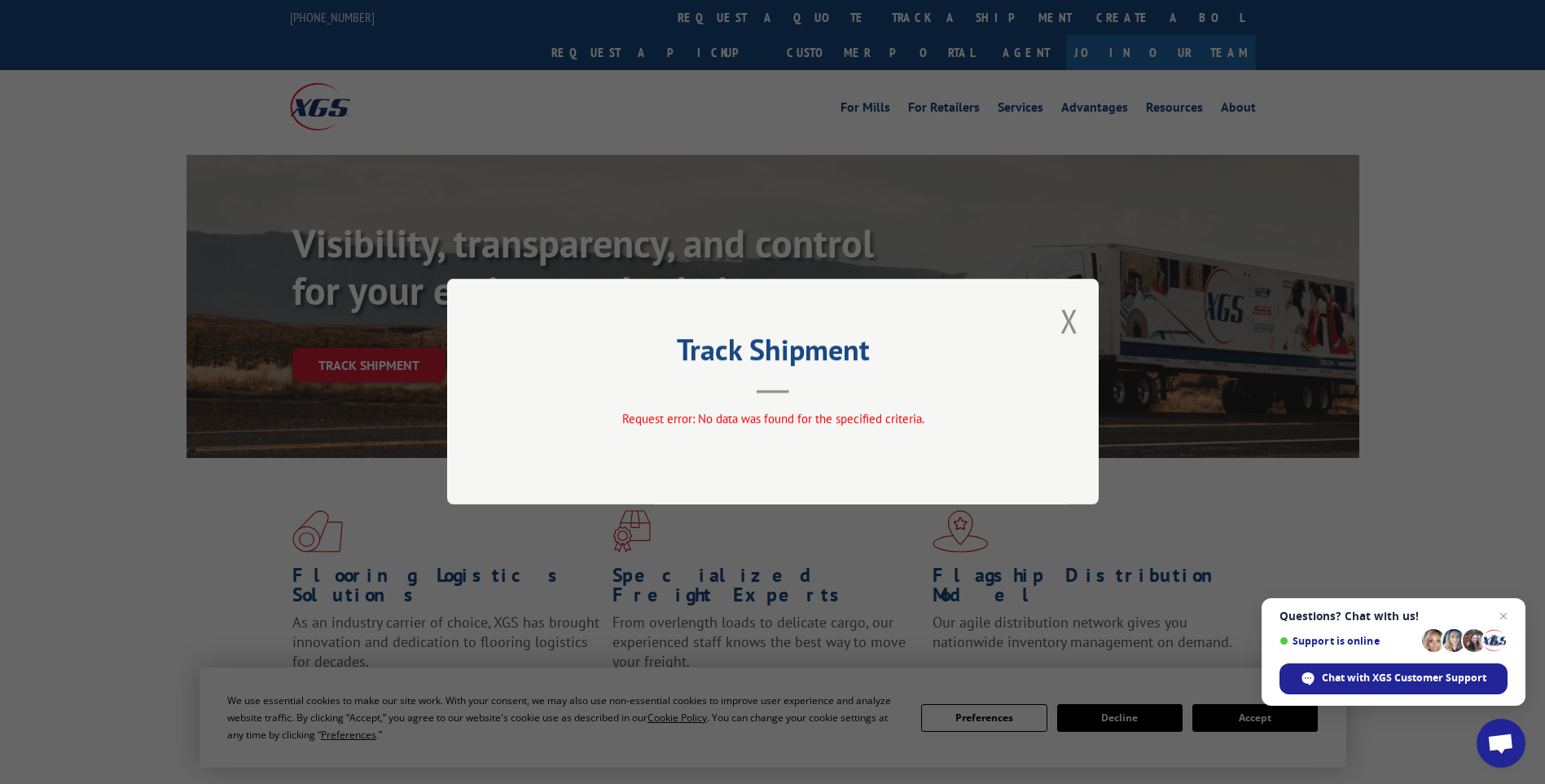
click at [1057, 320] on div "Track Shipment Request error: No data was found for the specified criteria." at bounding box center [773, 391] width 652 height 226
click at [1061, 320] on button "Close modal" at bounding box center [1070, 320] width 18 height 44
